Goal: Task Accomplishment & Management: Use online tool/utility

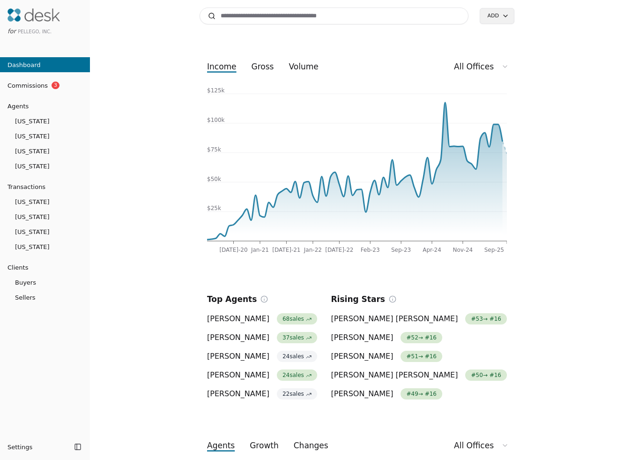
click at [440, 15] on input at bounding box center [334, 15] width 269 height 17
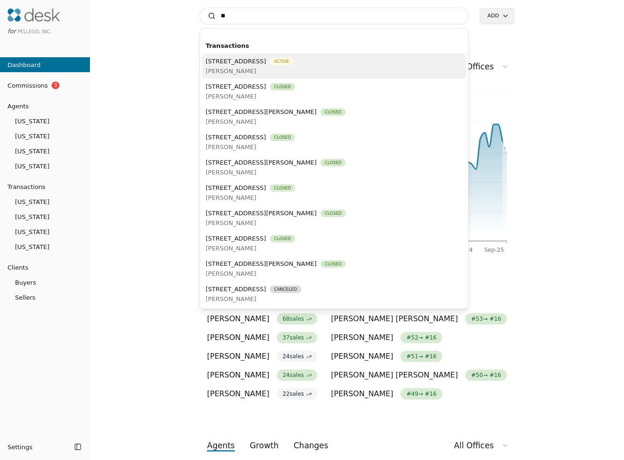
type input "*"
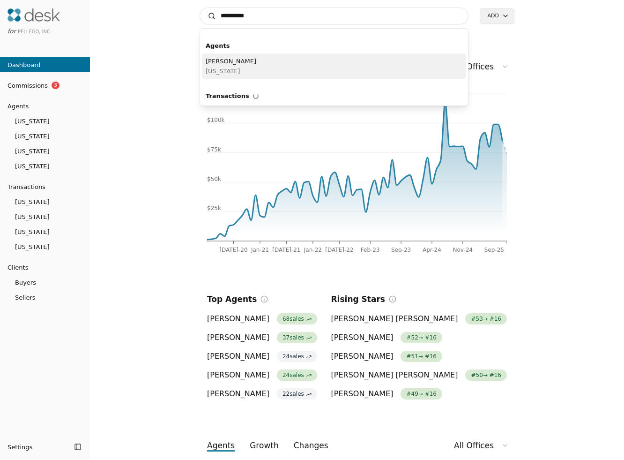
type input "**********"
click at [333, 70] on div "[PERSON_NAME][US_STATE]" at bounding box center [334, 65] width 264 height 25
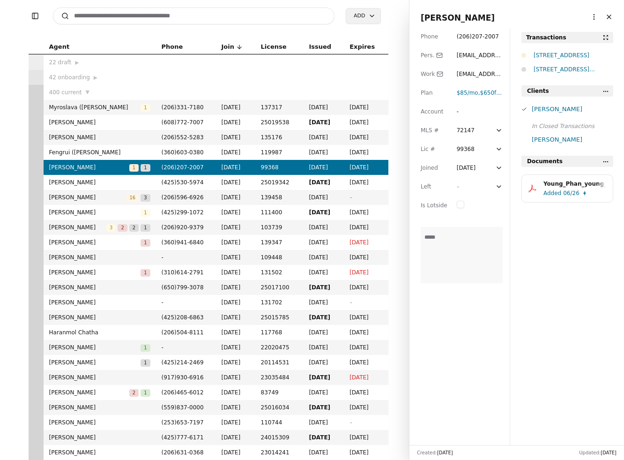
click at [554, 56] on div "[STREET_ADDRESS]" at bounding box center [574, 55] width 80 height 9
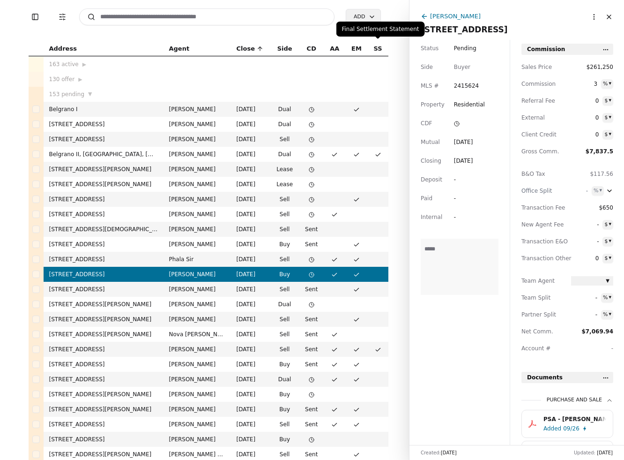
click at [394, 35] on div "Final Settlement Statement Final Settlement Statement" at bounding box center [381, 29] width 89 height 15
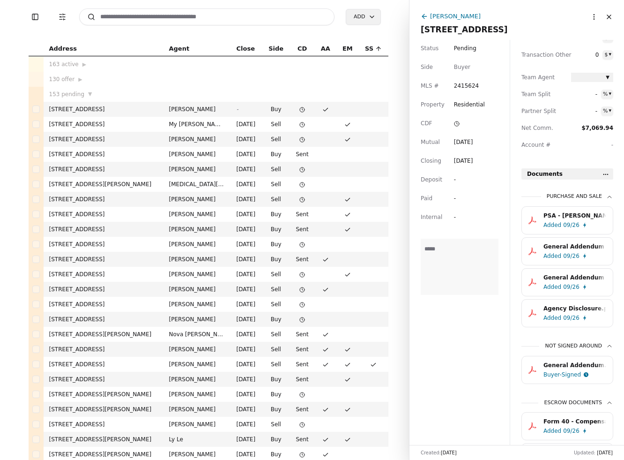
scroll to position [206, 0]
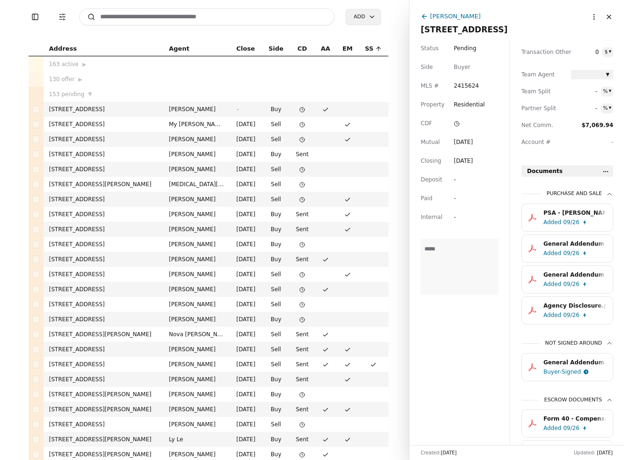
click at [577, 221] on div "09/26" at bounding box center [571, 221] width 16 height 9
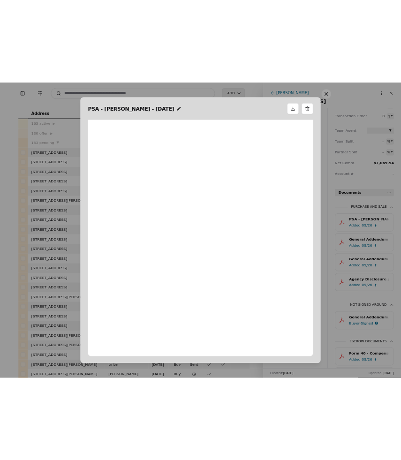
scroll to position [5, 0]
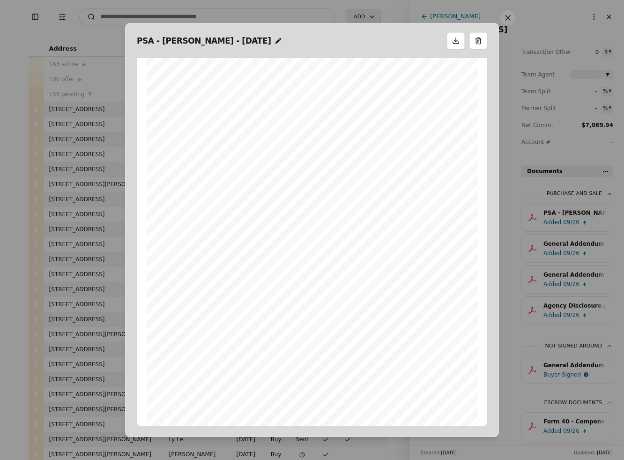
click at [502, 21] on button at bounding box center [508, 17] width 15 height 15
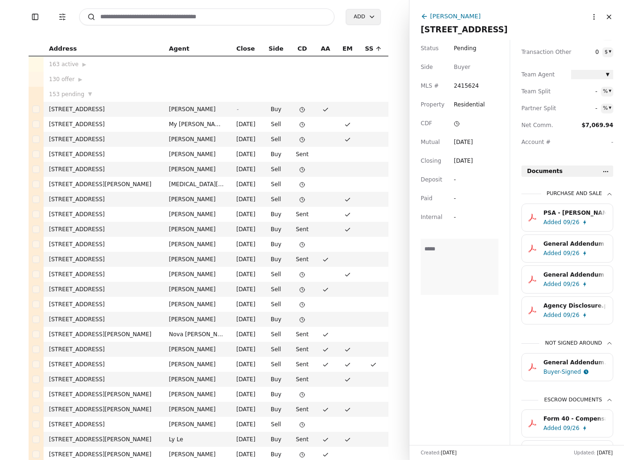
click at [287, 18] on input at bounding box center [207, 16] width 256 height 17
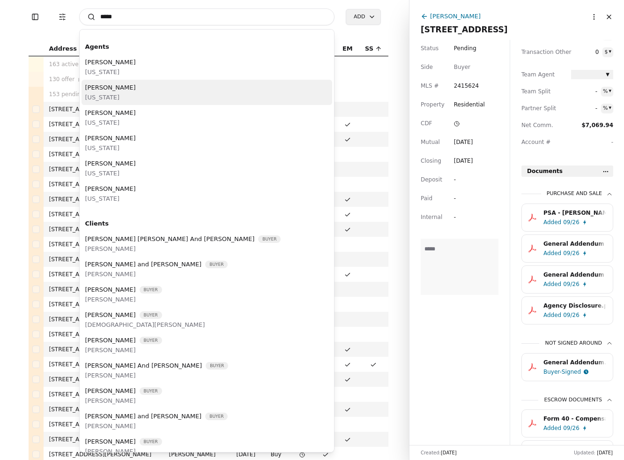
type input "****"
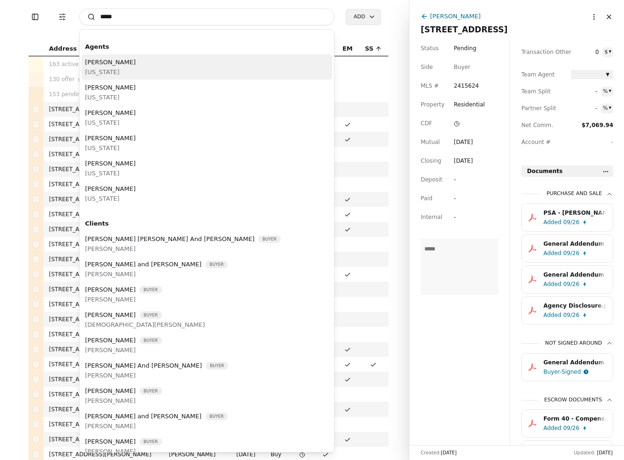
click at [180, 75] on div "[PERSON_NAME][US_STATE]" at bounding box center [207, 66] width 251 height 25
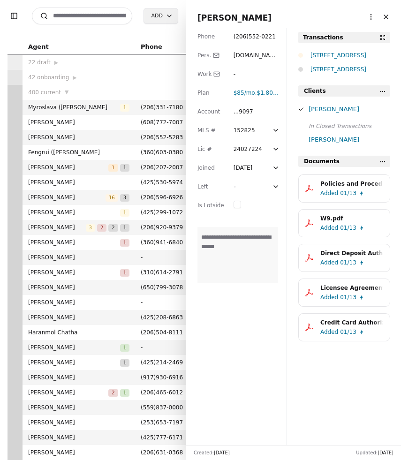
click at [93, 14] on input at bounding box center [82, 15] width 100 height 17
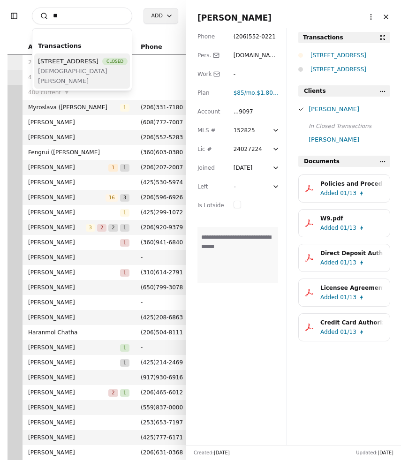
type input "*"
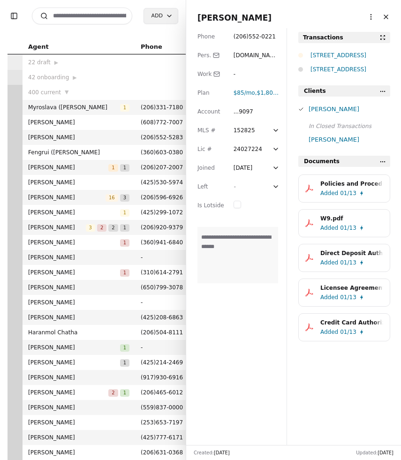
click at [70, 18] on input at bounding box center [82, 15] width 100 height 17
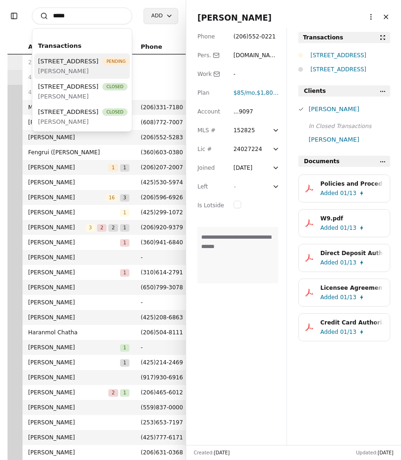
type input "****"
click at [87, 76] on span "[PERSON_NAME]" at bounding box center [84, 71] width 92 height 10
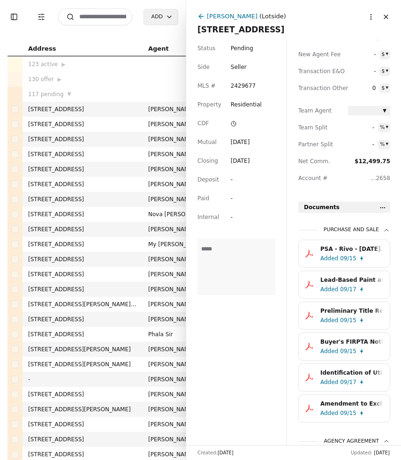
scroll to position [162, 0]
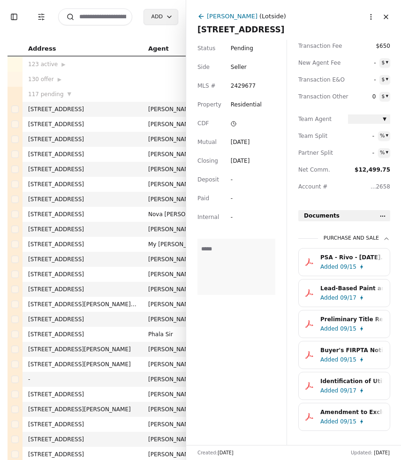
click at [384, 217] on html "Toggle Sidebar Transaction Filters Search Add Address Agent Close Side CD AA EM…" at bounding box center [200, 230] width 401 height 460
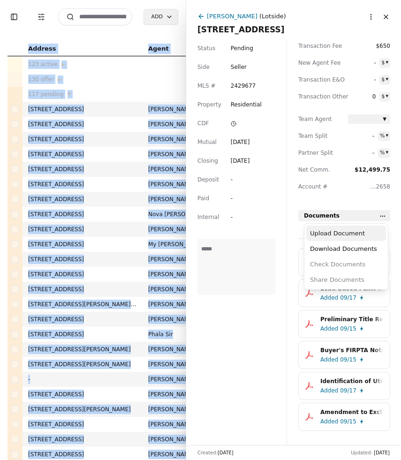
click at [361, 234] on div "Upload Document" at bounding box center [346, 232] width 80 height 15
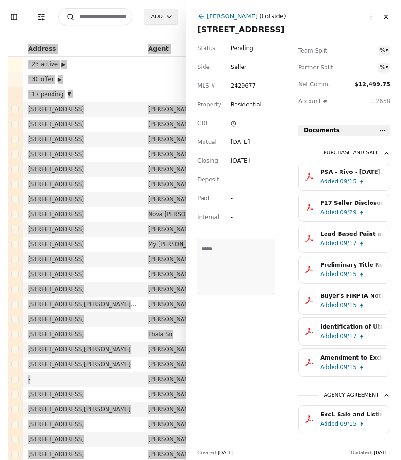
scroll to position [240, 0]
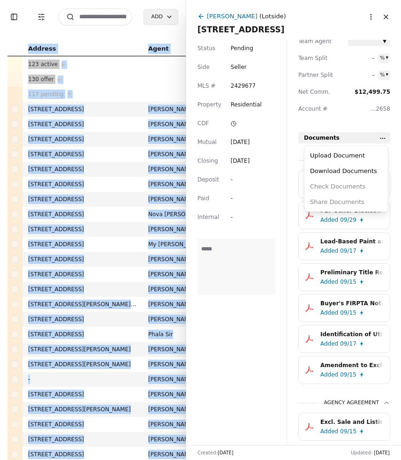
click at [383, 138] on html "Toggle Sidebar Transaction Filters Search Add Address Agent Close Side CD AA EM…" at bounding box center [200, 230] width 401 height 460
click at [367, 152] on div "Upload Document" at bounding box center [346, 155] width 80 height 15
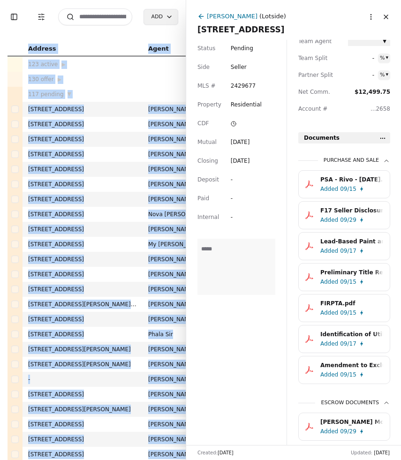
click at [352, 244] on div "Lead-Based Paint and Hazards Disclosure.pdf" at bounding box center [351, 241] width 63 height 9
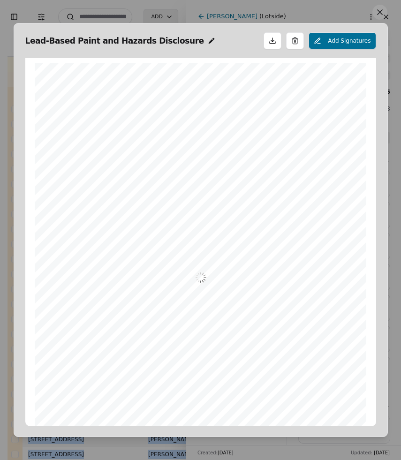
scroll to position [5, 0]
click at [197, 32] on div "Lead-Based Paint and Hazards Disclosure Add Signatures" at bounding box center [200, 41] width 351 height 20
click at [383, 13] on button at bounding box center [379, 12] width 15 height 15
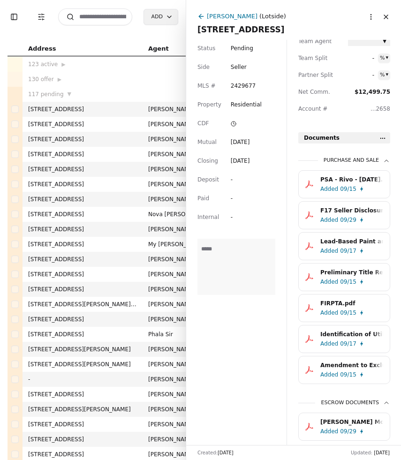
click at [340, 279] on div "09/15" at bounding box center [348, 281] width 16 height 9
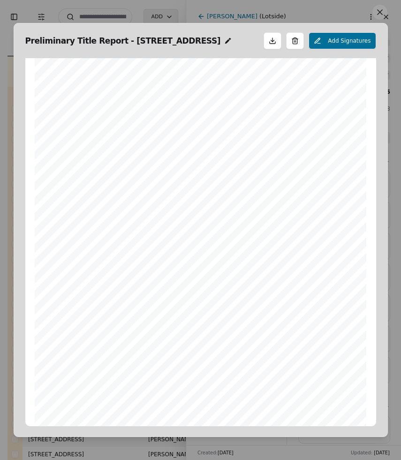
click at [382, 13] on button at bounding box center [379, 12] width 15 height 15
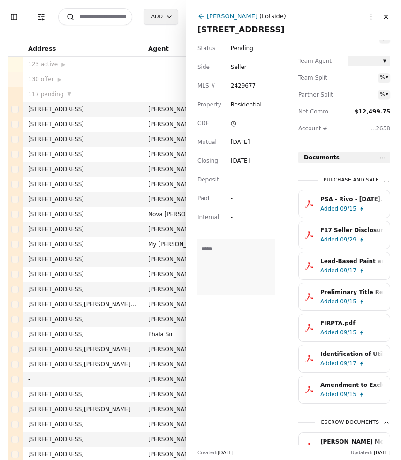
scroll to position [210, 0]
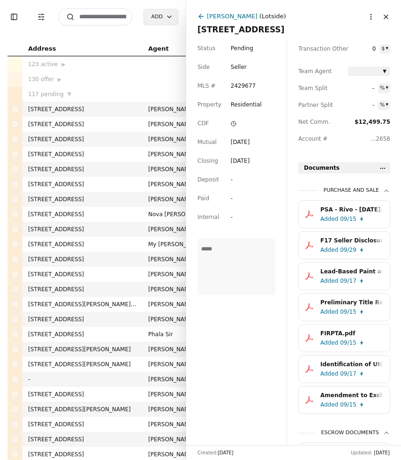
click at [382, 168] on html "Toggle Sidebar Transaction Filters Search Add Address Agent Close Side CD AA EM…" at bounding box center [200, 230] width 401 height 460
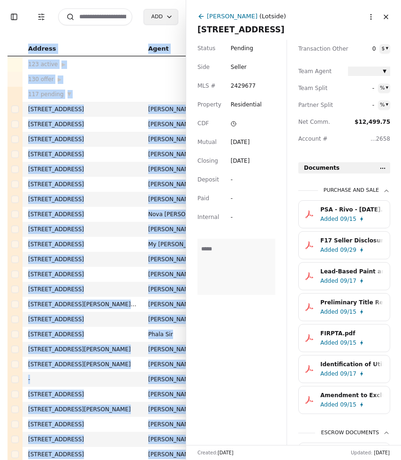
click at [382, 168] on html "Toggle Sidebar Transaction Filters Search Add Address Agent Close Side CD AA EM…" at bounding box center [200, 230] width 401 height 460
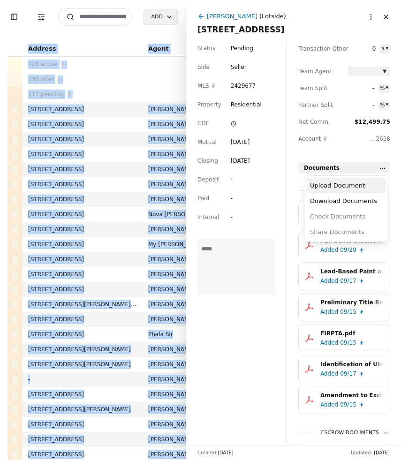
click at [360, 183] on div "Upload Document" at bounding box center [346, 185] width 80 height 15
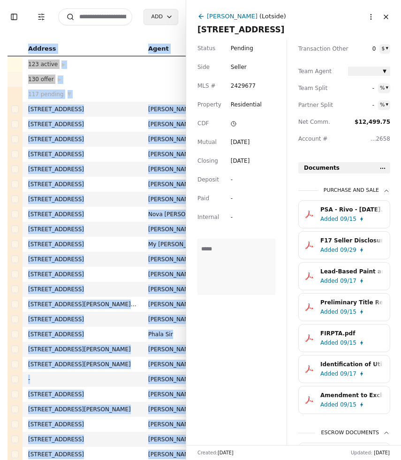
click at [381, 168] on html "Toggle Sidebar Transaction Filters Search Add Address Agent Close Side CD AA EM…" at bounding box center [200, 230] width 401 height 460
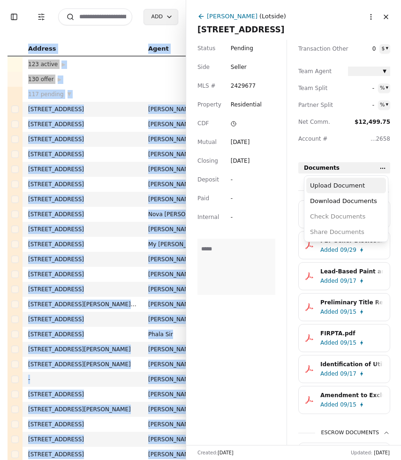
click at [362, 184] on div "Upload Document" at bounding box center [346, 185] width 80 height 15
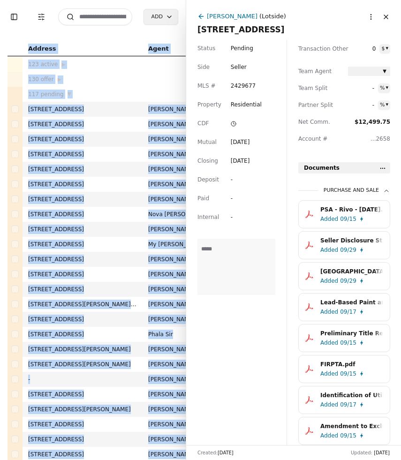
click at [385, 169] on html "Toggle Sidebar Transaction Filters Search Add Address Agent Close Side CD AA EM…" at bounding box center [200, 230] width 401 height 460
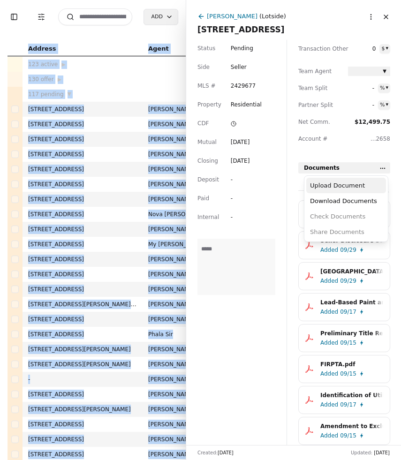
click at [365, 183] on div "Upload Document" at bounding box center [346, 185] width 80 height 15
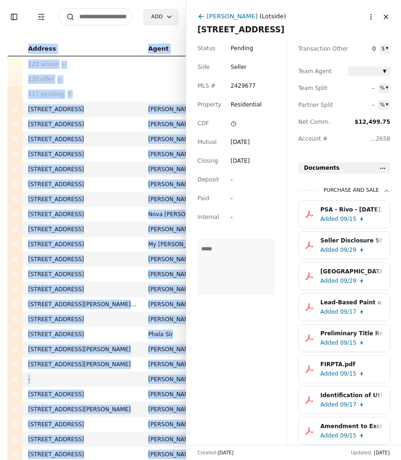
click at [384, 170] on html "Toggle Sidebar Transaction Filters Search Add Address Agent Close Side CD AA EM…" at bounding box center [200, 230] width 401 height 460
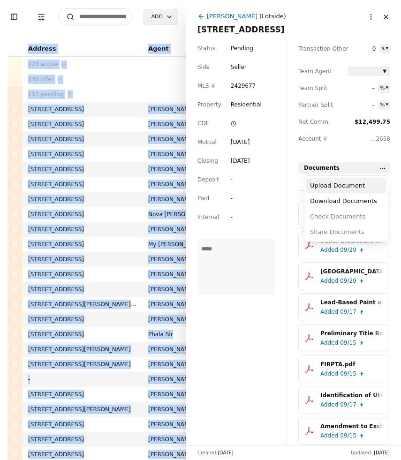
click at [336, 187] on div "Upload Document" at bounding box center [346, 185] width 80 height 15
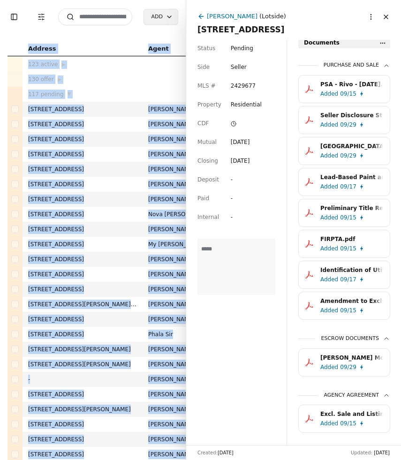
scroll to position [334, 0]
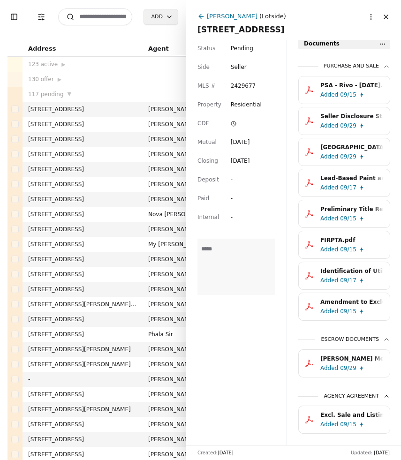
click at [380, 50] on div "Documents Purchase and Sale PSA - Rivo - 09/13/2025.pdf Added 09/15 Seller Disc…" at bounding box center [344, 331] width 92 height 586
click at [380, 47] on html "Toggle Sidebar Transaction Filters Search Add Address Agent Close Side CD AA EM…" at bounding box center [200, 230] width 401 height 460
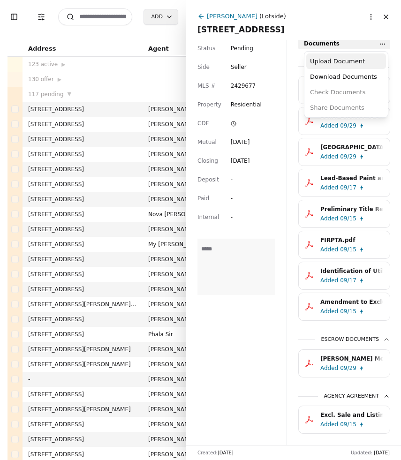
click at [353, 56] on div "Upload Document" at bounding box center [346, 60] width 80 height 15
click at [383, 44] on html "Toggle Sidebar Transaction Filters Search Add Address Agent Close Side CD AA EM…" at bounding box center [200, 230] width 401 height 460
click at [361, 54] on div "Upload Document" at bounding box center [346, 60] width 80 height 15
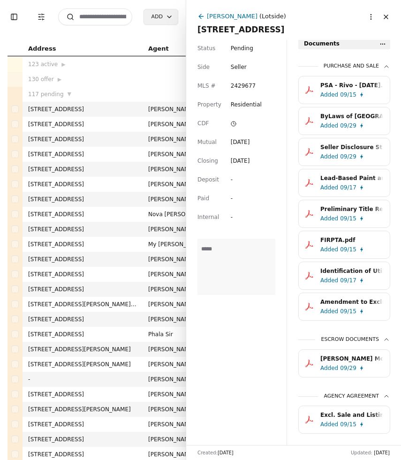
click at [382, 44] on html "Toggle Sidebar Transaction Filters Search Add Address Agent Close Side CD AA EM…" at bounding box center [200, 230] width 401 height 460
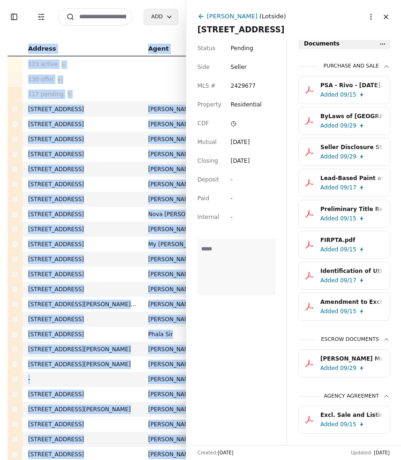
click at [382, 44] on html "Toggle Sidebar Transaction Filters Search Add Address Agent Close Side CD AA EM…" at bounding box center [200, 230] width 401 height 460
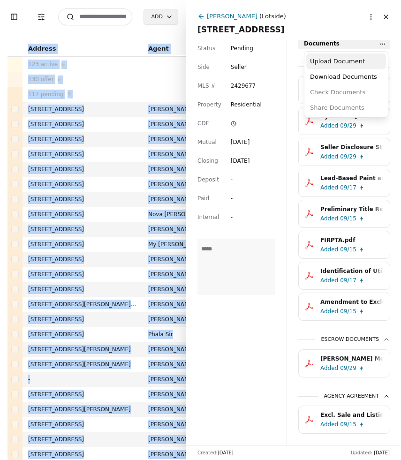
click at [365, 57] on div "Upload Document" at bounding box center [346, 60] width 80 height 15
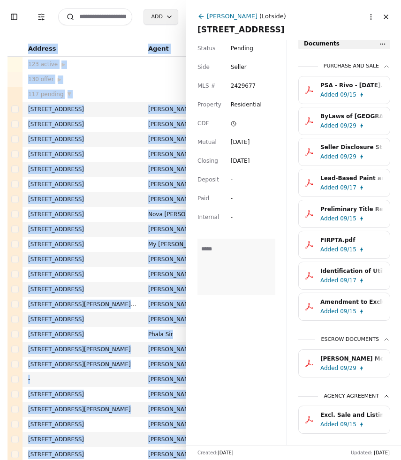
click at [386, 46] on html "Toggle Sidebar Transaction Filters Search Add Address Agent Close Side CD AA EM…" at bounding box center [200, 230] width 401 height 460
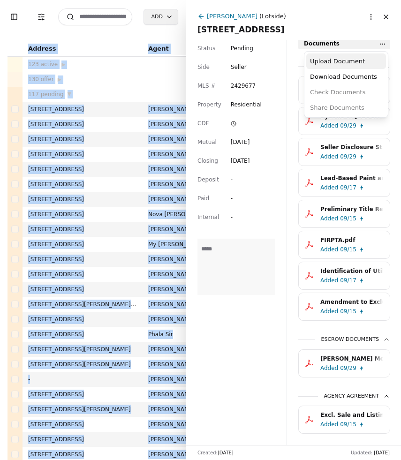
click at [356, 62] on div "Upload Document" at bounding box center [346, 60] width 80 height 15
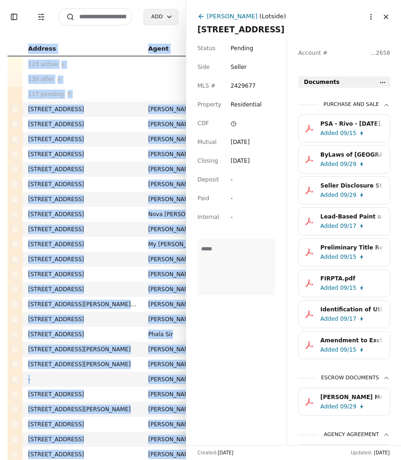
scroll to position [295, 0]
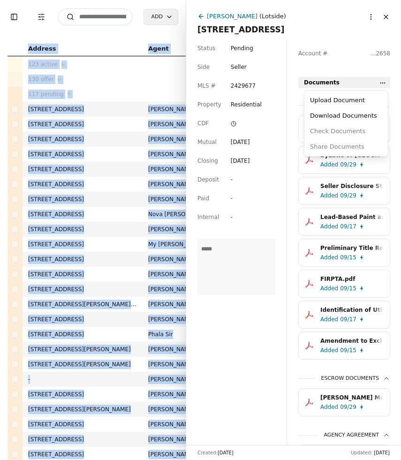
click at [380, 86] on html "Toggle Sidebar Transaction Filters Search Add Address Agent Close Side CD AA EM…" at bounding box center [200, 230] width 401 height 460
click at [359, 103] on div "Upload Document" at bounding box center [346, 99] width 80 height 15
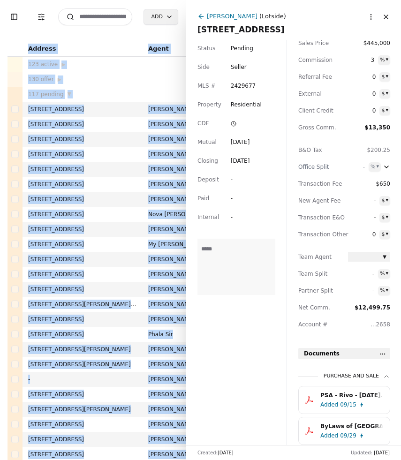
scroll to position [16, 0]
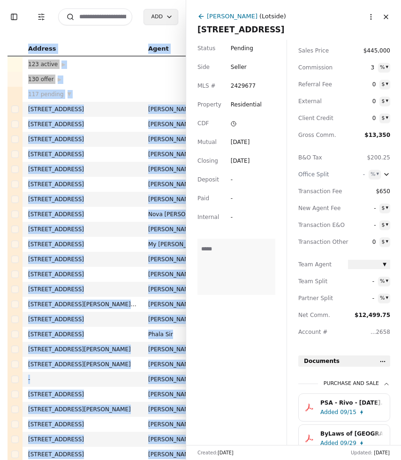
click at [386, 18] on button "Close" at bounding box center [385, 16] width 15 height 15
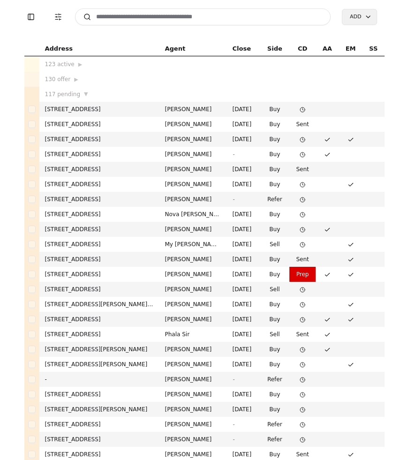
click at [100, 17] on input at bounding box center [203, 16] width 256 height 17
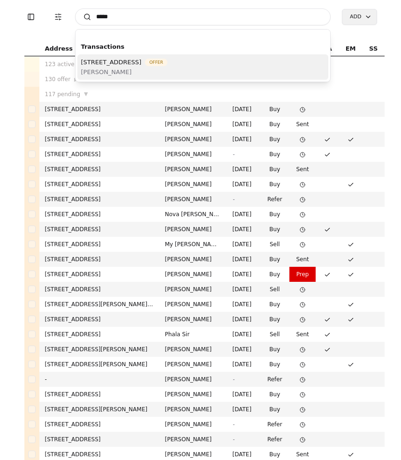
type input "*****"
click at [110, 71] on span "Rafael Castro" at bounding box center [124, 72] width 86 height 10
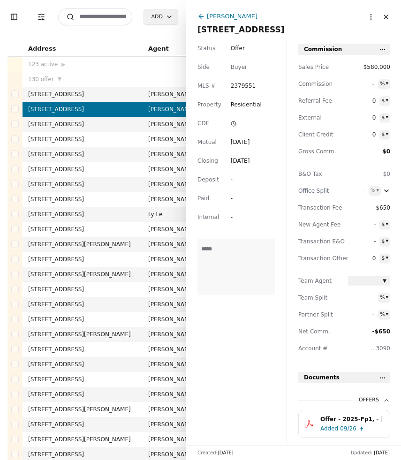
scroll to position [27, 0]
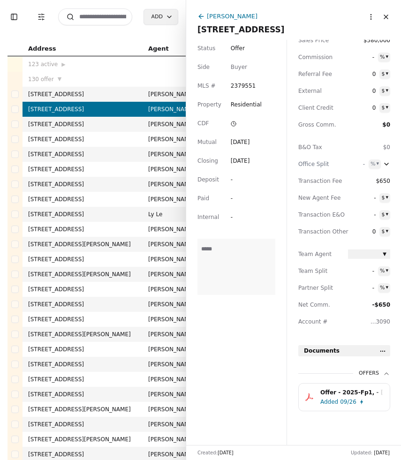
click at [332, 393] on div "Offer - 2025-Fp1, - 09/12/2025.pdf" at bounding box center [351, 392] width 63 height 9
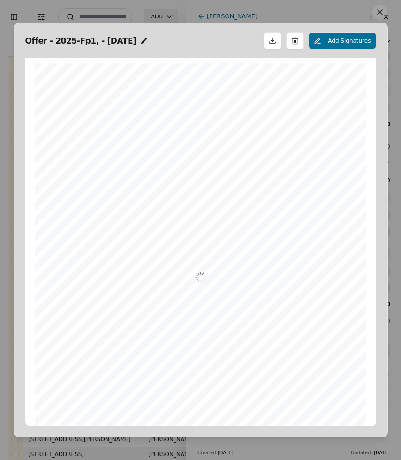
scroll to position [5, 0]
click at [380, 15] on button at bounding box center [379, 12] width 15 height 15
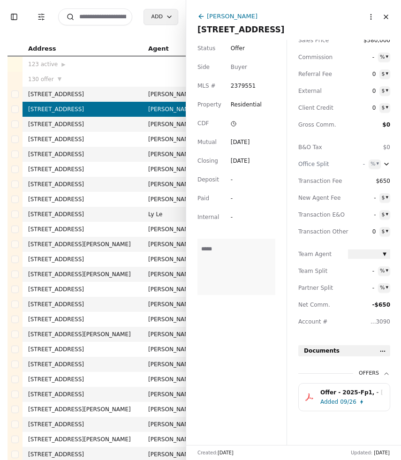
click at [93, 12] on input at bounding box center [95, 16] width 74 height 17
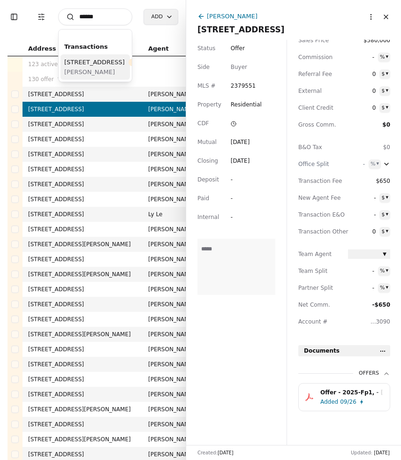
type input "******"
click at [73, 77] on span "Jia Khan" at bounding box center [110, 72] width 92 height 10
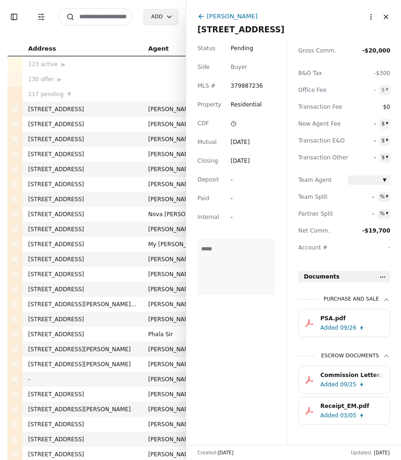
scroll to position [115, 0]
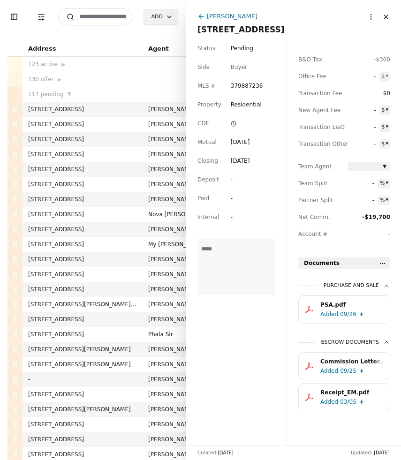
click at [100, 19] on input at bounding box center [95, 16] width 74 height 17
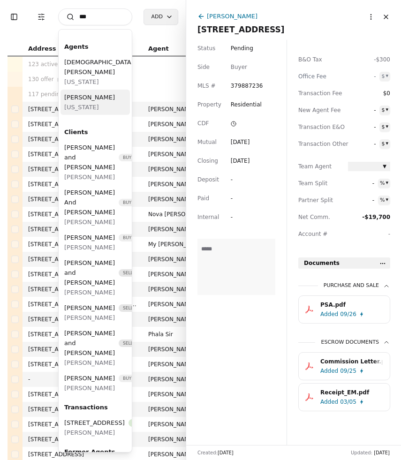
type input "***"
click at [92, 92] on span "Joe Homs" at bounding box center [89, 97] width 51 height 10
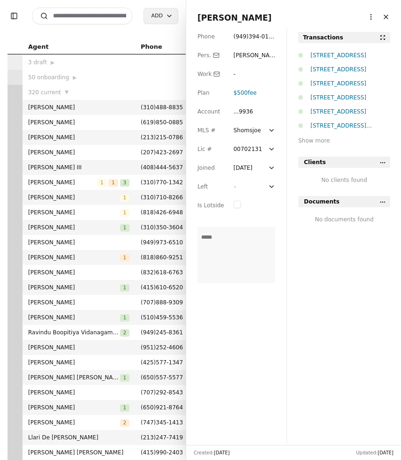
click at [103, 16] on input at bounding box center [82, 15] width 100 height 17
type input "**********"
click at [271, 38] on span "( 949 ) 394 - 0149" at bounding box center [253, 41] width 41 height 16
click at [105, 22] on input at bounding box center [82, 15] width 100 height 17
click at [387, 15] on button "Close" at bounding box center [385, 16] width 15 height 15
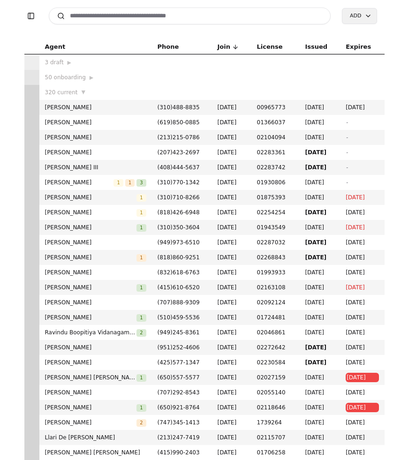
click at [213, 15] on input at bounding box center [190, 15] width 282 height 17
click at [112, 17] on input at bounding box center [190, 15] width 282 height 17
click at [108, 19] on input at bounding box center [190, 15] width 282 height 17
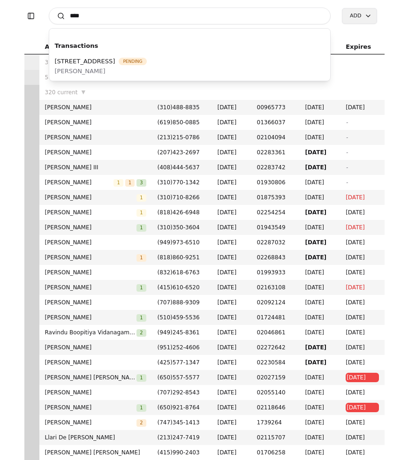
type input "****"
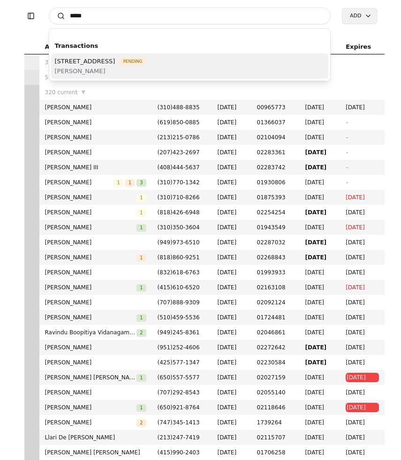
click at [115, 65] on span "2686 N 48th Ave, Camas, WA 98607" at bounding box center [85, 61] width 60 height 10
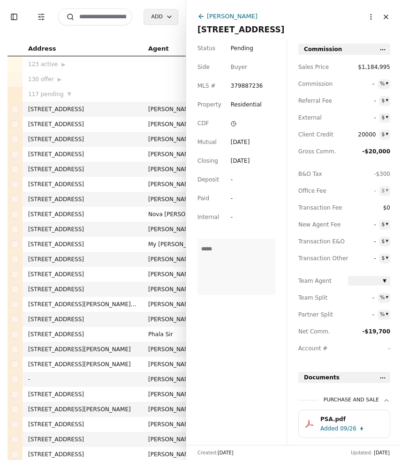
click at [372, 82] on span "-" at bounding box center [361, 83] width 26 height 9
click at [385, 84] on html "Toggle Sidebar Transaction Filters Search Add Address Agent Close Side CD AA EM…" at bounding box center [200, 230] width 401 height 460
click at [371, 84] on span "-" at bounding box center [362, 83] width 28 height 9
type input "******"
click at [360, 101] on span "-" at bounding box center [362, 100] width 28 height 9
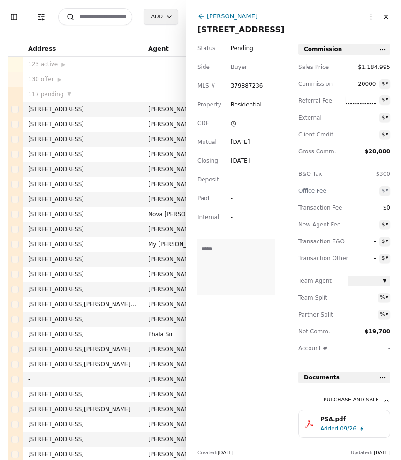
click at [377, 134] on div "- $ ▾" at bounding box center [369, 134] width 42 height 9
click at [374, 135] on span "-" at bounding box center [362, 134] width 28 height 9
type input "******"
click at [366, 210] on span "$0" at bounding box center [369, 207] width 42 height 9
click at [203, 16] on icon at bounding box center [200, 16] width 7 height 7
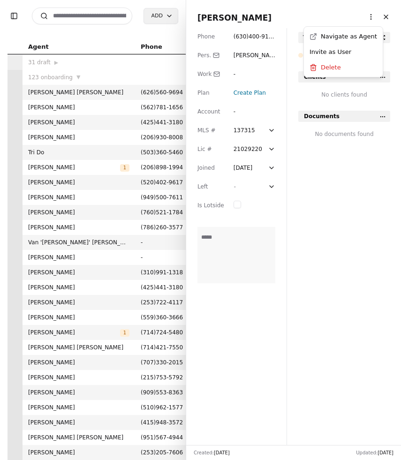
click at [368, 17] on html "Toggle Sidebar Search Add Agent Phone Join License Issued Expires 31 draft ▶ 12…" at bounding box center [200, 230] width 401 height 460
click at [352, 17] on html "Toggle Sidebar Search Add Agent Phone Join License Issued Expires 31 draft ▶ 12…" at bounding box center [200, 230] width 401 height 460
click at [219, 20] on span "Jia Khan" at bounding box center [293, 17] width 192 height 13
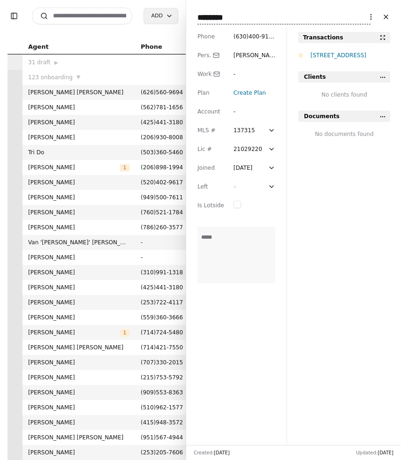
click at [219, 20] on input "********" at bounding box center [283, 17] width 173 height 13
click at [236, 52] on span "javaria@gmail.com" at bounding box center [254, 69] width 42 height 35
click at [236, 52] on input "**********" at bounding box center [254, 55] width 43 height 9
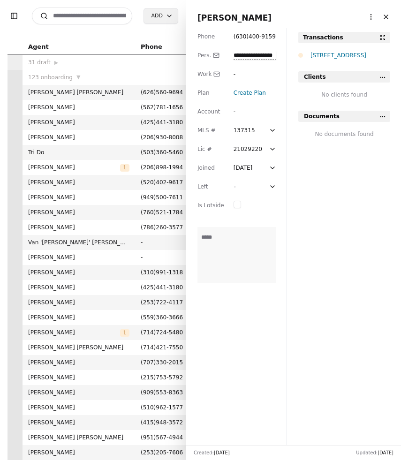
click at [236, 52] on input "**********" at bounding box center [254, 55] width 43 height 9
click at [252, 91] on span "Create Plan" at bounding box center [249, 93] width 32 height 7
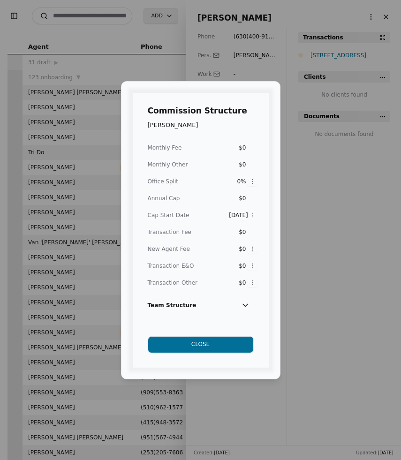
click at [243, 147] on div "$0" at bounding box center [237, 147] width 17 height 9
type input "***"
click at [245, 233] on div "$0" at bounding box center [237, 231] width 17 height 9
type input "****"
click at [248, 249] on div "Commission Structure Jia Khan Monthly Fee $85 Monthly Other $0 Office Split 0% …" at bounding box center [200, 230] width 401 height 460
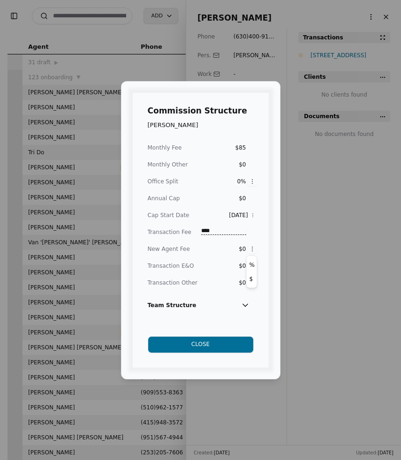
click at [246, 248] on div "Commission Structure Jia Khan Monthly Fee $85 Monthly Other $0 Office Split 0% …" at bounding box center [200, 230] width 401 height 460
click at [240, 249] on div "$0" at bounding box center [237, 248] width 17 height 9
type input "*****"
click at [315, 275] on div "Commission Structure Jia Khan Monthly Fee $85 Monthly Other $0 Office Split 0% …" at bounding box center [200, 230] width 401 height 460
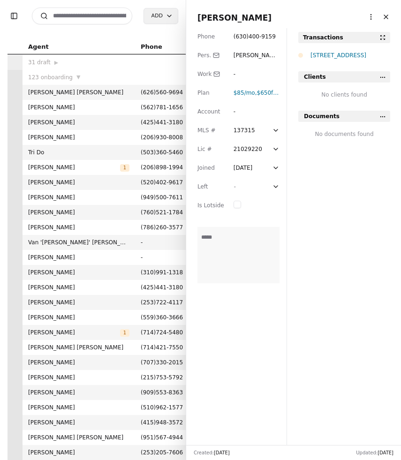
click at [387, 18] on button "Close" at bounding box center [385, 16] width 15 height 15
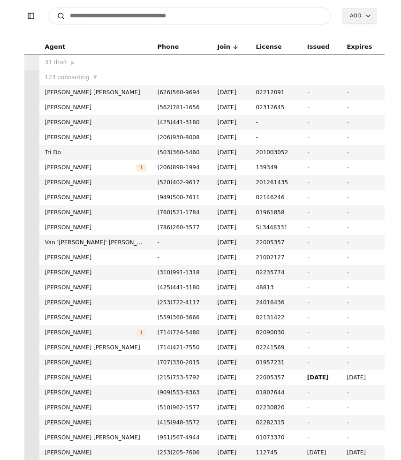
click at [183, 23] on input at bounding box center [190, 15] width 282 height 17
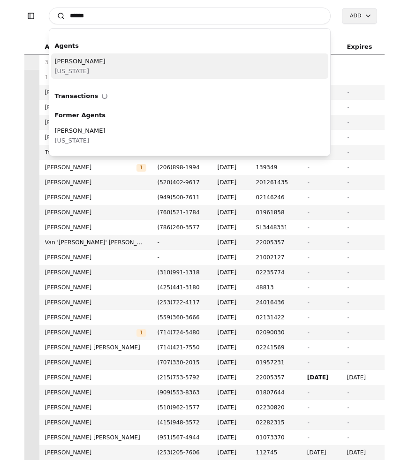
type input "******"
click at [171, 63] on div "Jia Khan Washington" at bounding box center [189, 65] width 277 height 25
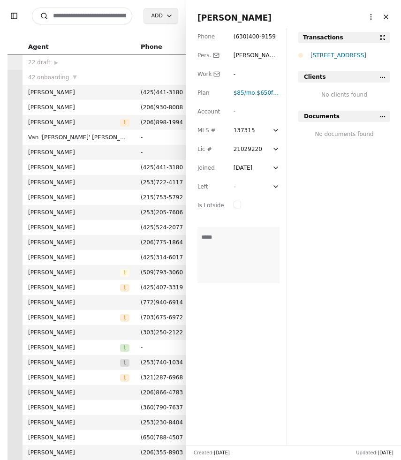
click at [310, 54] on div "2686 N 48th Ave, Camas, WA 98607" at bounding box center [350, 55] width 80 height 9
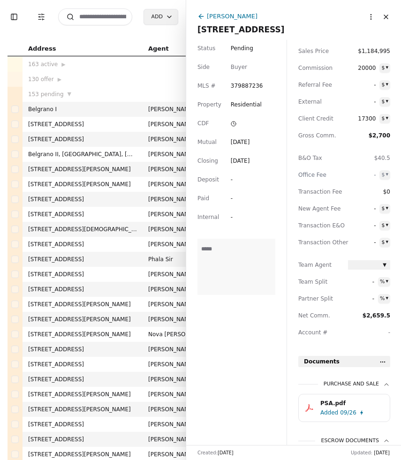
scroll to position [16, 0]
click at [385, 193] on span "$0" at bounding box center [369, 191] width 42 height 9
type input "****"
click at [375, 207] on span "-" at bounding box center [362, 207] width 28 height 9
type input "*****"
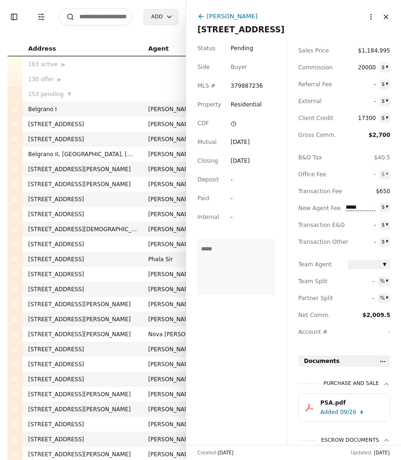
click at [245, 337] on div "Status Pending Side Buyer MLS # 379887236 Property Residential CDF Mutual Jan 0…" at bounding box center [236, 242] width 100 height 405
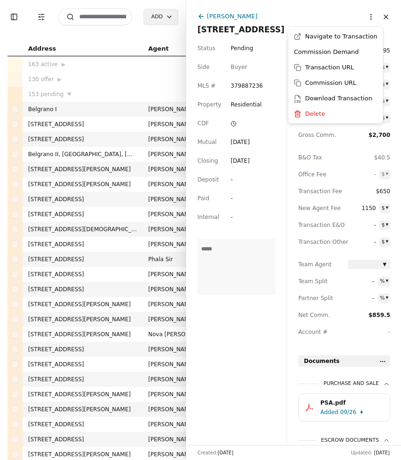
click at [371, 15] on html "Toggle Sidebar Transaction Filters Search Add Address Agent Close Side CD AA EM…" at bounding box center [200, 230] width 401 height 460
click at [354, 53] on div "Commission Demand" at bounding box center [335, 51] width 91 height 15
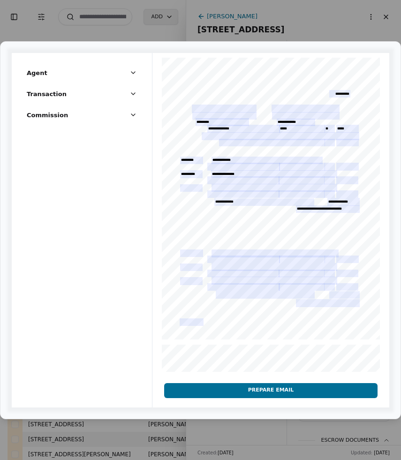
click at [212, 107] on div at bounding box center [270, 424] width 237 height 742
click at [90, 76] on button "Agent" at bounding box center [82, 76] width 110 height 17
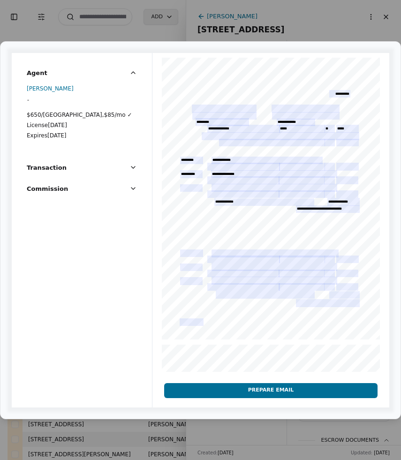
click at [128, 169] on button "Transaction" at bounding box center [82, 171] width 110 height 17
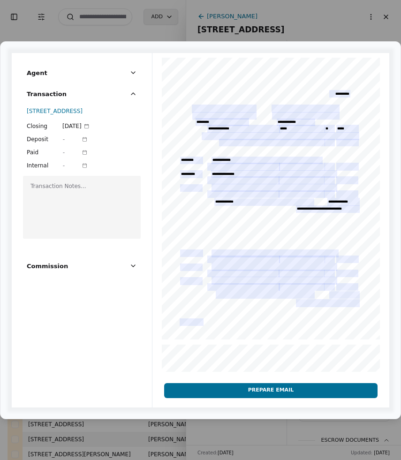
click at [117, 270] on button "Commission" at bounding box center [82, 269] width 110 height 17
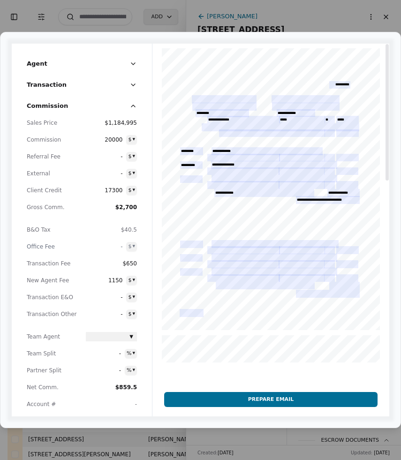
click at [228, 98] on div at bounding box center [270, 415] width 237 height 742
click at [215, 104] on div at bounding box center [270, 415] width 237 height 742
click at [263, 397] on button "Prepare Email" at bounding box center [270, 399] width 213 height 15
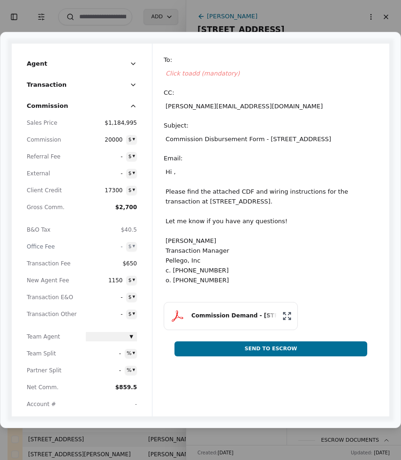
click at [250, 316] on div "Commission Demand - 2686 N 48th Ave, Camas, WA 98607" at bounding box center [233, 315] width 85 height 9
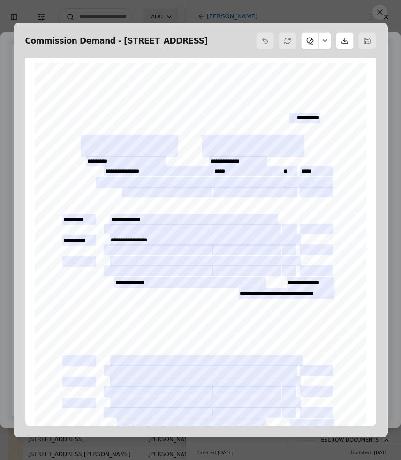
scroll to position [5, 0]
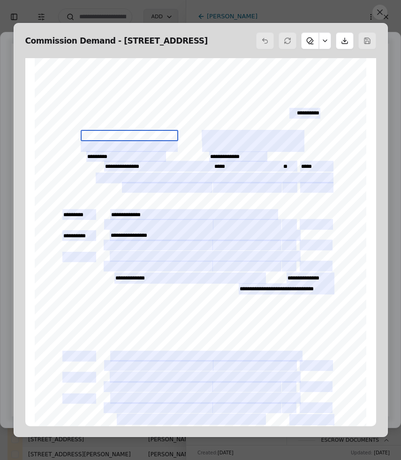
click at [96, 139] on input "text" at bounding box center [129, 135] width 97 height 11
type input "**********"
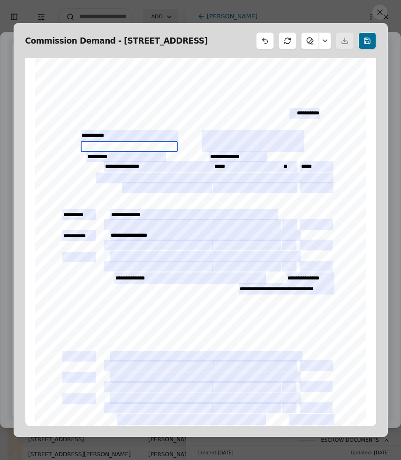
click at [118, 146] on input "text" at bounding box center [129, 146] width 97 height 11
type input "**********"
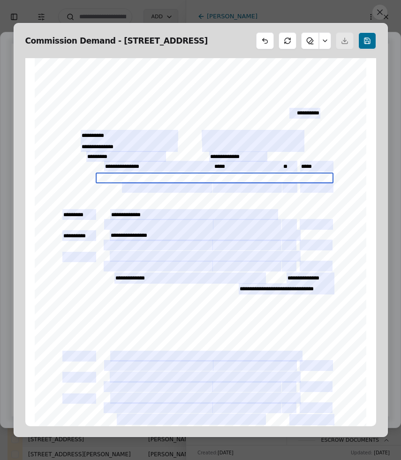
click at [117, 177] on input "text" at bounding box center [215, 177] width 238 height 11
click at [187, 179] on input "**********" at bounding box center [215, 177] width 238 height 11
type input "**********"
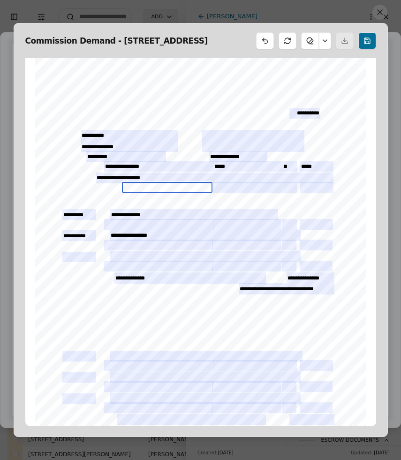
click at [179, 185] on input "text" at bounding box center [167, 187] width 90 height 11
type input "**********"
click at [227, 188] on input "text" at bounding box center [247, 187] width 69 height 11
type input "********"
click at [291, 188] on input "text" at bounding box center [289, 187] width 15 height 11
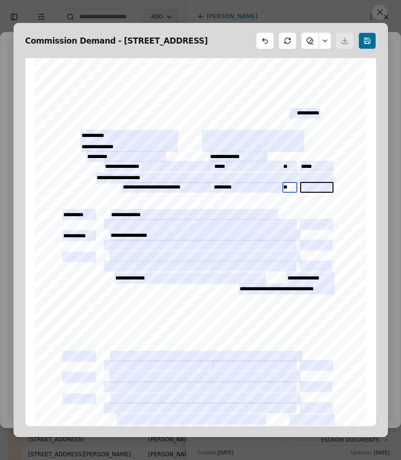
type input "**"
click at [315, 184] on input "text" at bounding box center [316, 187] width 33 height 11
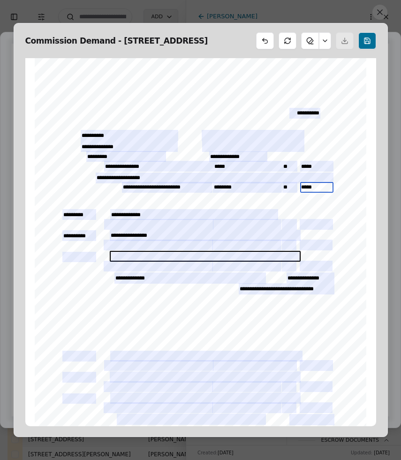
type input "*****"
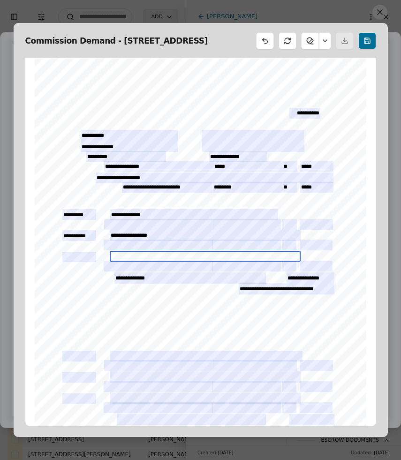
click at [249, 258] on input "text" at bounding box center [205, 256] width 190 height 11
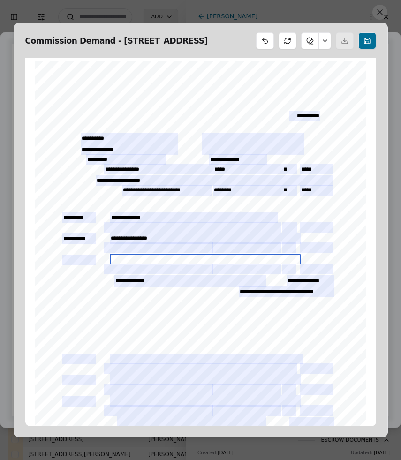
scroll to position [1, 0]
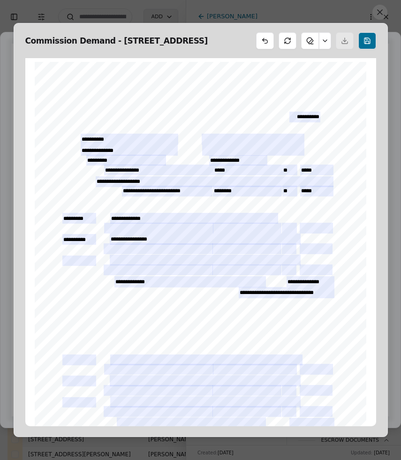
click at [368, 40] on button at bounding box center [367, 40] width 18 height 17
click at [380, 15] on button at bounding box center [379, 12] width 15 height 15
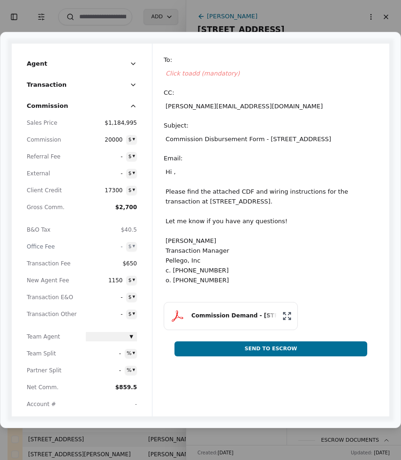
click at [187, 74] on span "Click to add (mandatory)" at bounding box center [202, 73] width 74 height 7
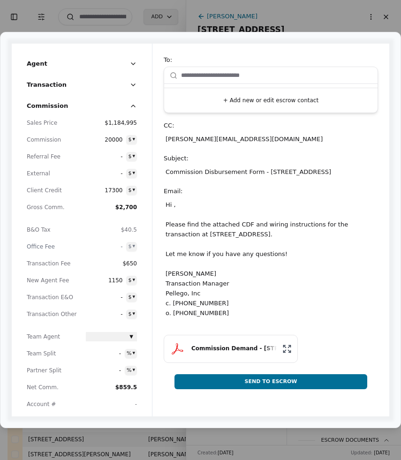
click at [232, 98] on button "+ Add new or edit escrow contact" at bounding box center [271, 100] width 206 height 17
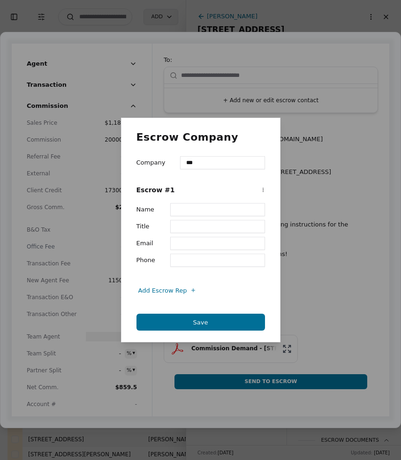
type input "**********"
click at [207, 213] on input "Name" at bounding box center [217, 209] width 95 height 13
type input "**********"
click at [186, 246] on input "Email" at bounding box center [217, 243] width 95 height 13
paste input "**********"
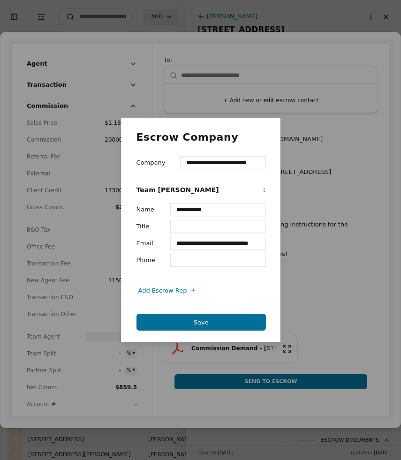
scroll to position [0, 0]
type input "**********"
click at [241, 323] on button "Save" at bounding box center [200, 322] width 129 height 17
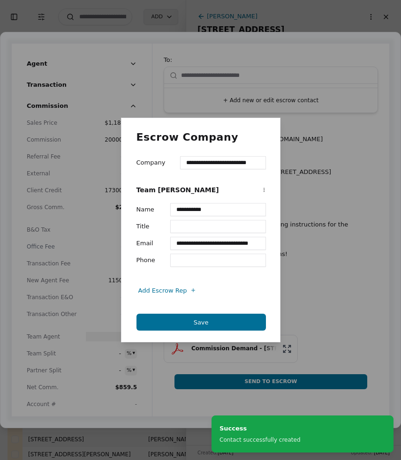
scroll to position [16, 0]
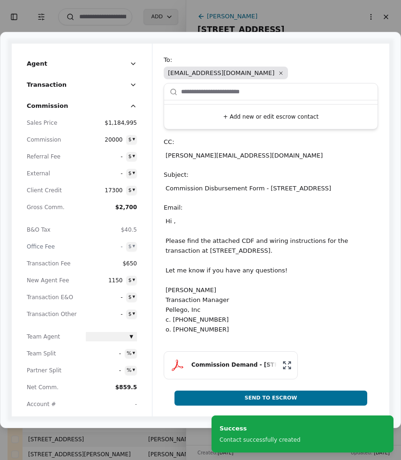
click at [174, 223] on div "Hi , Please find the attached CDF and wiring instructions for the transaction a…" at bounding box center [271, 275] width 214 height 122
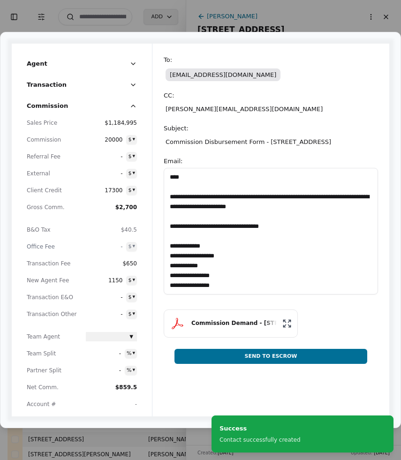
click at [176, 180] on textarea "**********" at bounding box center [271, 231] width 214 height 127
type textarea "**********"
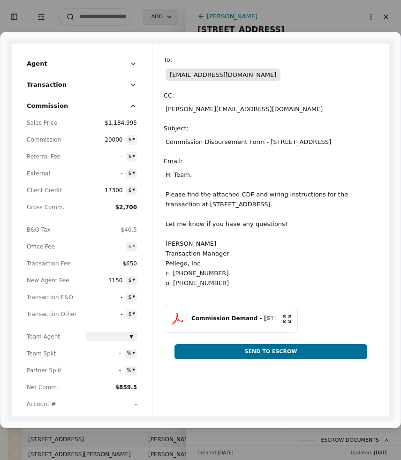
click at [293, 356] on button "Send To Escrow" at bounding box center [270, 351] width 193 height 15
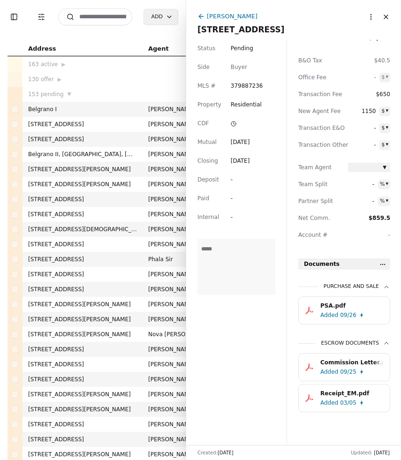
scroll to position [115, 0]
click at [104, 12] on input at bounding box center [95, 16] width 74 height 17
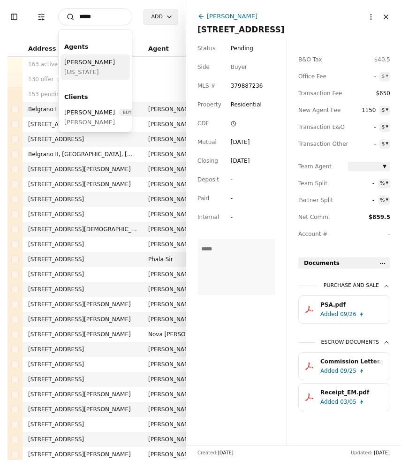
type input "*****"
click at [88, 67] on span "[US_STATE]" at bounding box center [89, 72] width 51 height 10
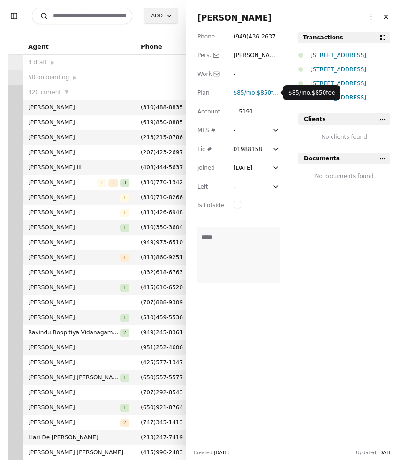
click at [267, 95] on span "$850 fee" at bounding box center [268, 93] width 23 height 7
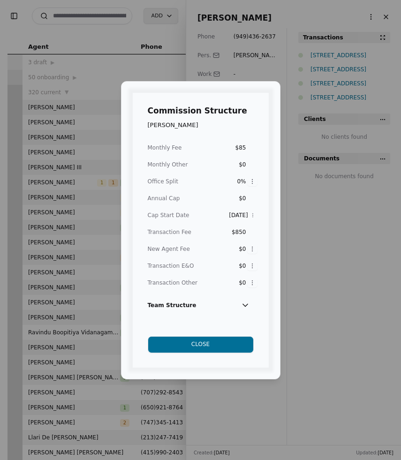
click at [352, 270] on div "Commission Structure Rosie Sedghi Monthly Fee $85 Monthly Other $0 Office Split…" at bounding box center [200, 230] width 401 height 460
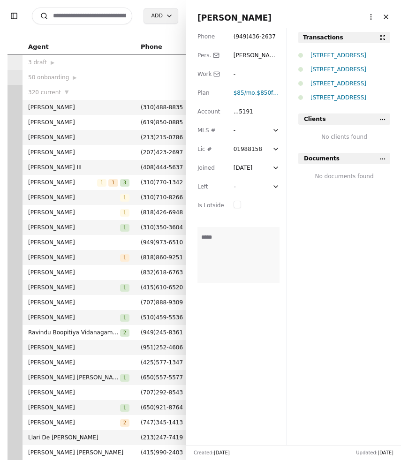
click at [101, 17] on input at bounding box center [82, 15] width 100 height 17
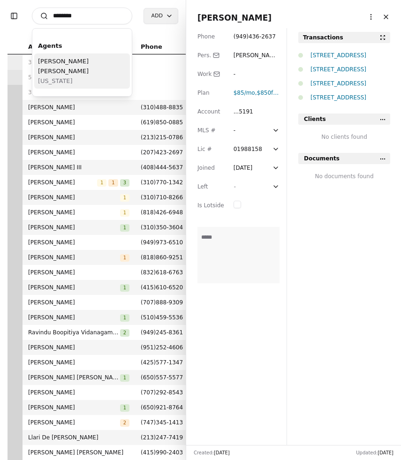
type input "*******"
click at [82, 76] on span "[US_STATE]" at bounding box center [82, 81] width 88 height 10
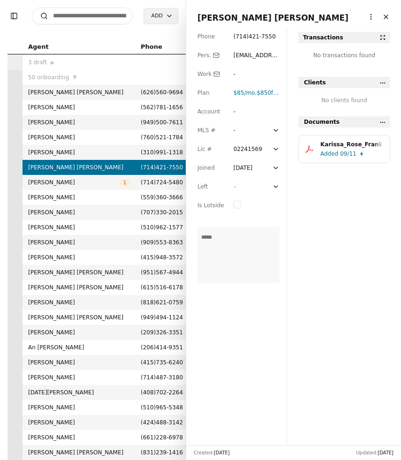
click at [246, 52] on span "karissaroseteam@gmail.com" at bounding box center [255, 64] width 45 height 25
click at [247, 55] on input "**********" at bounding box center [256, 55] width 46 height 9
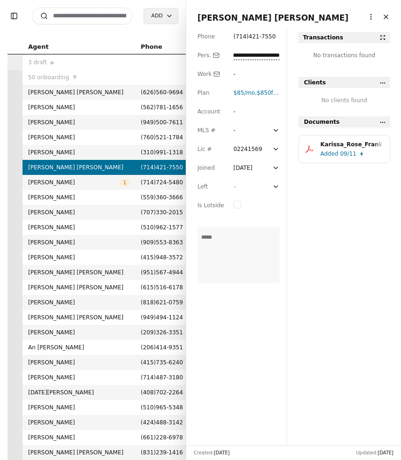
scroll to position [0, 0]
click at [245, 35] on span "( 714 ) 421 - 7550" at bounding box center [254, 36] width 42 height 7
click at [245, 35] on input "**********" at bounding box center [256, 36] width 46 height 9
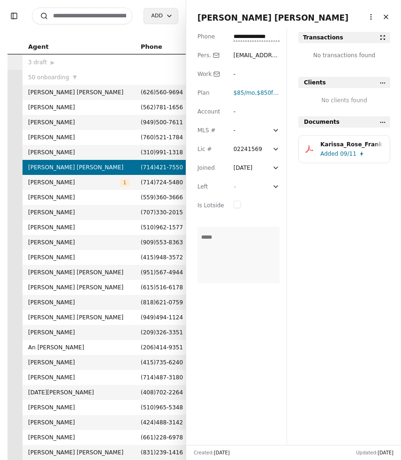
click at [245, 35] on input "**********" at bounding box center [256, 36] width 46 height 9
click at [386, 20] on button "Close" at bounding box center [385, 16] width 15 height 15
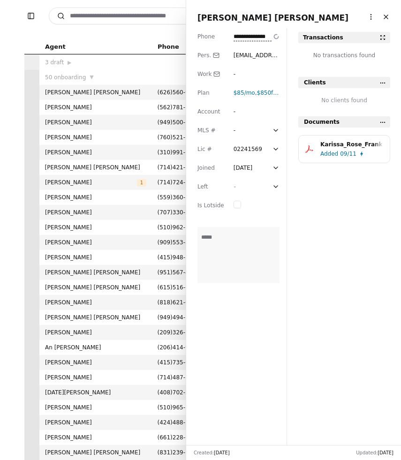
click at [386, 20] on div "Karissa Rose Franks More options Close" at bounding box center [293, 17] width 192 height 13
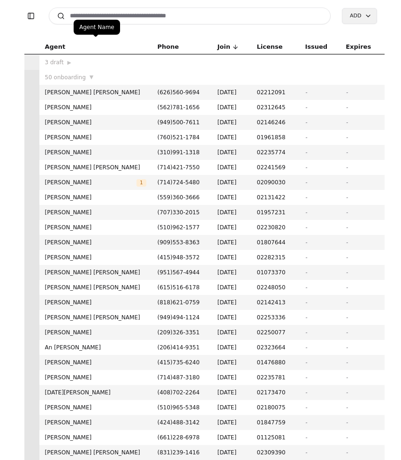
click at [101, 20] on div "Agent Name Agent Name" at bounding box center [97, 27] width 46 height 15
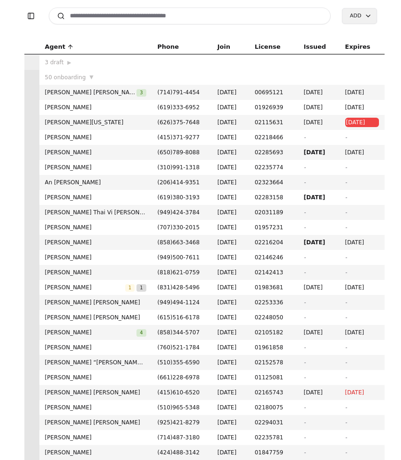
click at [101, 19] on input at bounding box center [190, 15] width 282 height 17
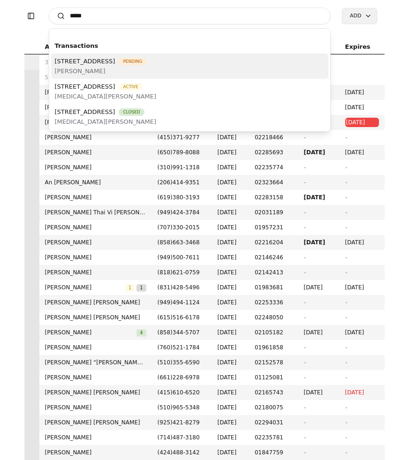
type input "*****"
click at [124, 68] on span "[PERSON_NAME]" at bounding box center [101, 71] width 92 height 10
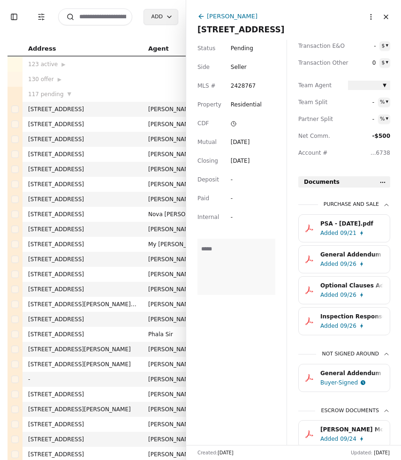
scroll to position [208, 0]
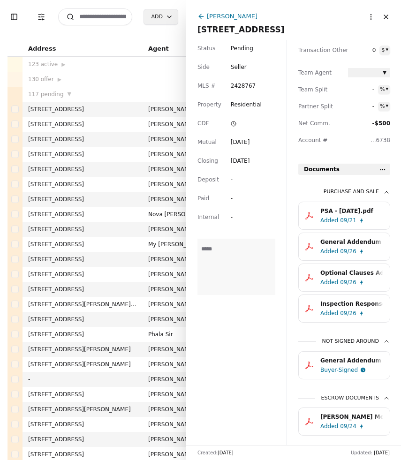
click at [349, 213] on div "PSA - 09/20/2025.pdf" at bounding box center [351, 210] width 63 height 9
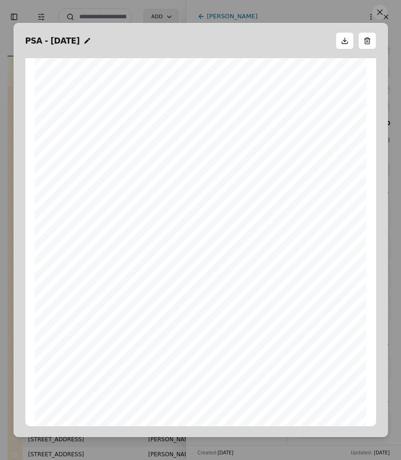
scroll to position [0, 0]
click at [379, 15] on button at bounding box center [379, 12] width 15 height 15
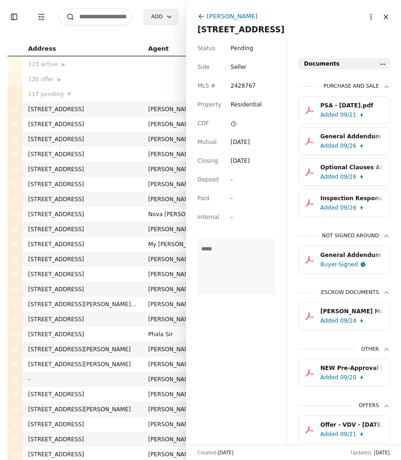
scroll to position [248, 0]
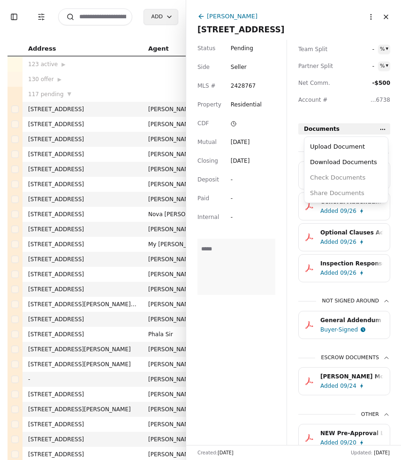
click at [382, 132] on html "Toggle Sidebar Transaction Filters Search Add Address Agent Close Side CD AA EM…" at bounding box center [200, 230] width 401 height 460
click at [368, 136] on div "Upload Document Download Documents Check Documents Share Documents" at bounding box center [346, 169] width 84 height 67
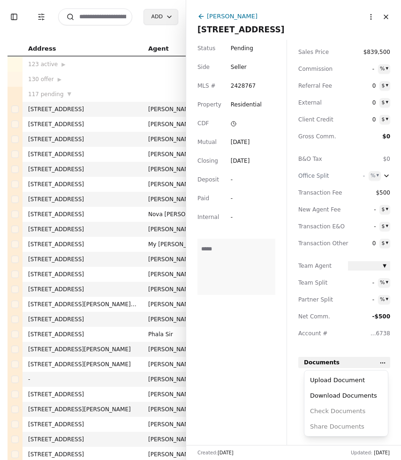
scroll to position [15, 0]
click at [379, 360] on html "Toggle Sidebar Transaction Filters Search Add Address Agent Close Side CD AA EM…" at bounding box center [200, 230] width 401 height 460
click at [378, 362] on html "Toggle Sidebar Transaction Filters Search Add Address Agent Close Side CD AA EM…" at bounding box center [200, 230] width 401 height 460
click at [355, 382] on div "Upload Document" at bounding box center [346, 379] width 80 height 15
click at [387, 16] on button "Close" at bounding box center [385, 16] width 15 height 15
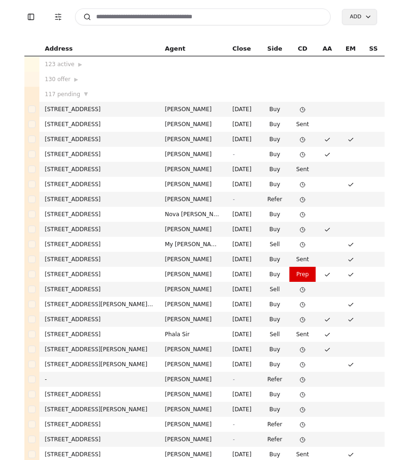
click at [255, 15] on input at bounding box center [203, 16] width 256 height 17
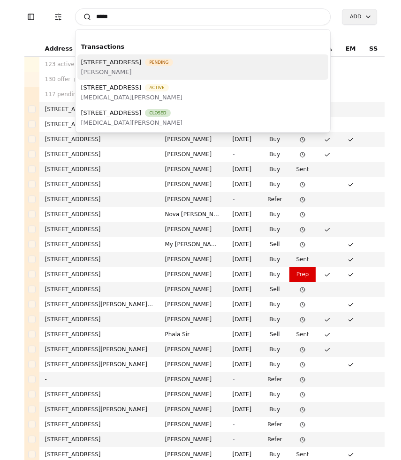
type input "*****"
click at [142, 64] on span "[STREET_ADDRESS]" at bounding box center [111, 62] width 60 height 10
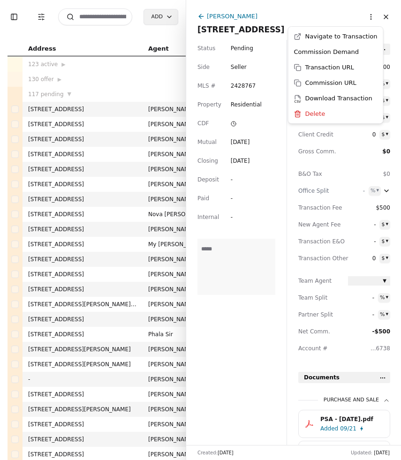
click at [371, 20] on html "Toggle Sidebar Transaction Filters Search Add Address Agent Close Side CD AA EM…" at bounding box center [200, 230] width 401 height 460
click at [330, 17] on html "Toggle Sidebar Transaction Filters Search Add Address Agent Close Side CD AA EM…" at bounding box center [200, 230] width 401 height 460
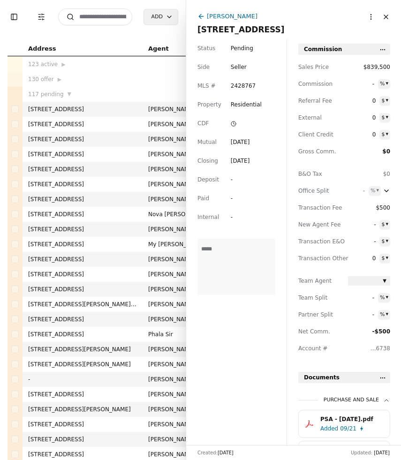
click at [383, 84] on html "Toggle Sidebar Transaction Filters Search Add Address Agent Close Side CD AA EM…" at bounding box center [200, 230] width 401 height 460
click at [371, 86] on span "-" at bounding box center [362, 83] width 28 height 9
type input "********"
click at [354, 104] on span "0" at bounding box center [362, 100] width 28 height 9
click at [376, 82] on div "1500 $ ▾" at bounding box center [369, 83] width 42 height 9
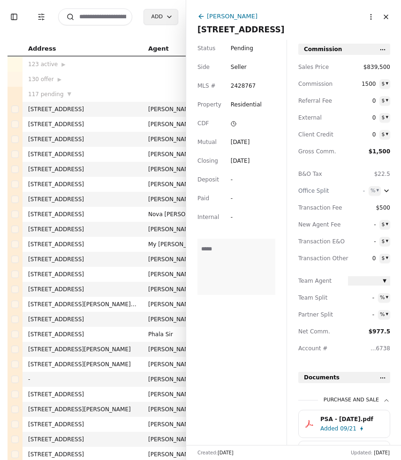
click at [390, 15] on button "Close" at bounding box center [385, 16] width 15 height 15
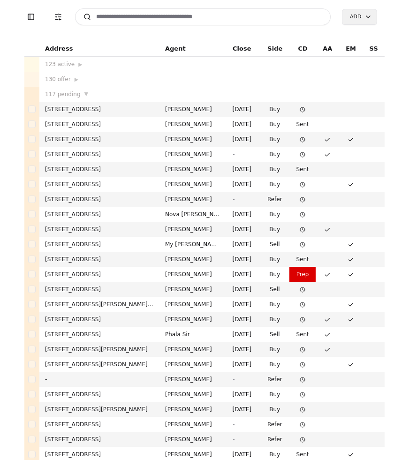
click at [202, 17] on input at bounding box center [203, 16] width 256 height 17
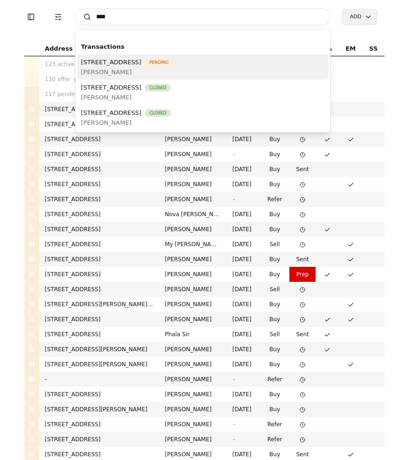
type input "****"
click at [173, 73] on span "[PERSON_NAME]" at bounding box center [127, 72] width 92 height 10
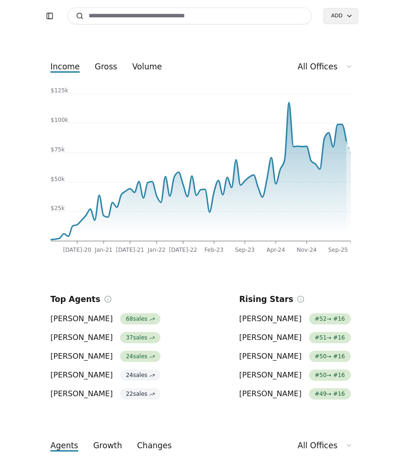
click at [250, 23] on input at bounding box center [189, 15] width 245 height 17
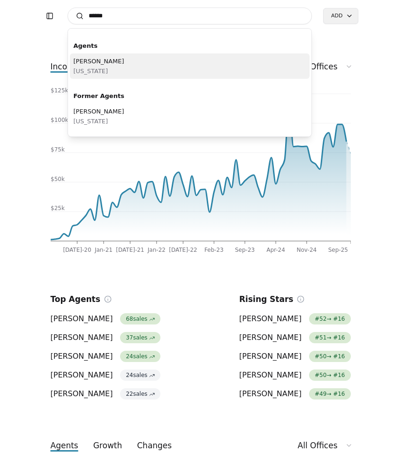
type input "******"
click at [172, 64] on div "Jia Khan Washington" at bounding box center [190, 65] width 240 height 25
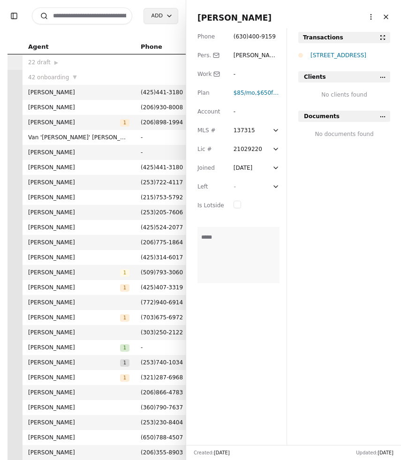
click at [344, 54] on div "[STREET_ADDRESS]" at bounding box center [350, 55] width 80 height 9
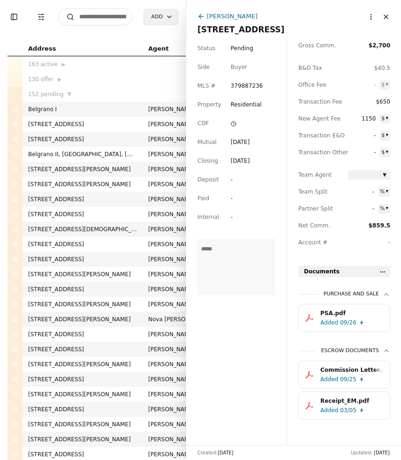
scroll to position [114, 0]
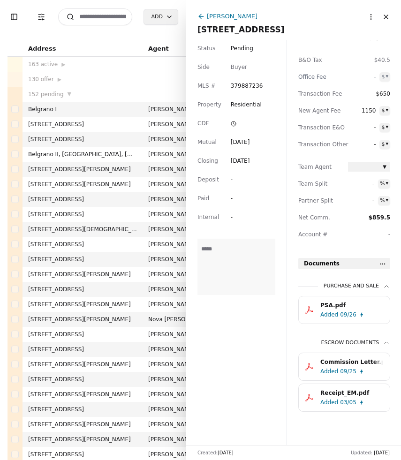
click at [335, 319] on div "Added" at bounding box center [329, 314] width 18 height 9
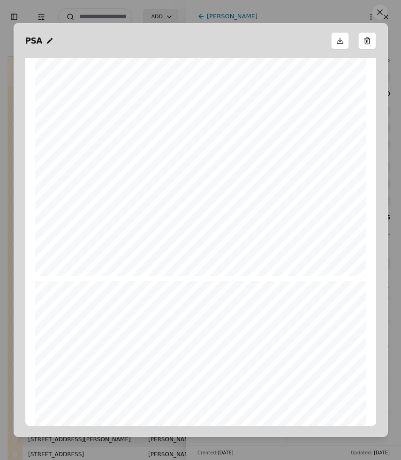
scroll to position [266, 0]
click at [378, 14] on button at bounding box center [379, 12] width 15 height 15
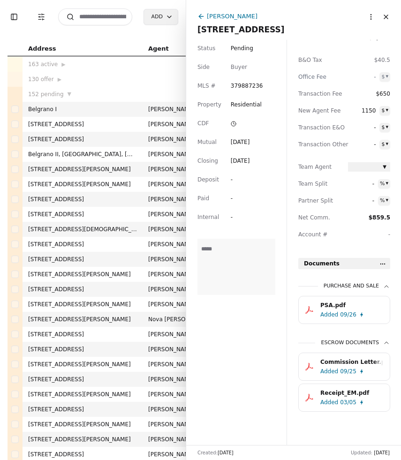
scroll to position [115, 0]
click at [362, 346] on div "Escrow Documents" at bounding box center [355, 342] width 69 height 8
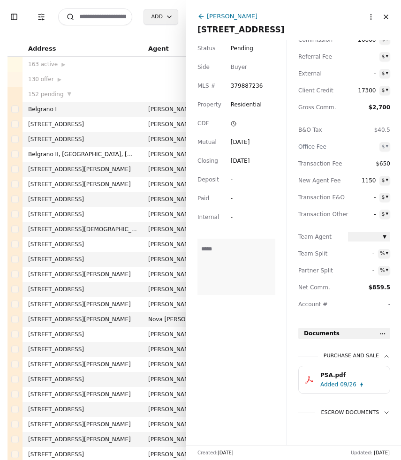
click at [354, 378] on div "PSA.pdf" at bounding box center [351, 374] width 63 height 9
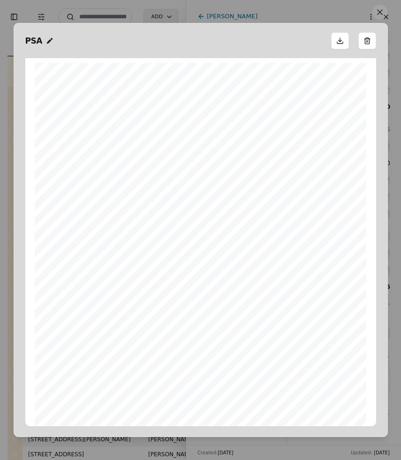
scroll to position [5, 0]
click at [378, 15] on button at bounding box center [379, 12] width 15 height 15
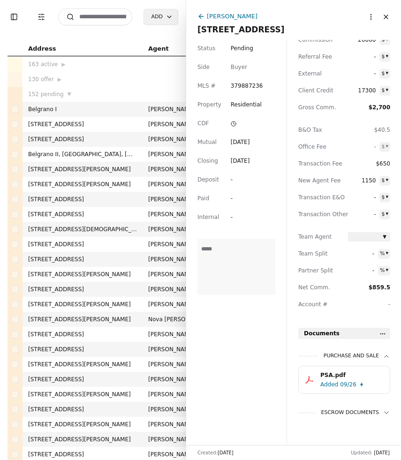
click at [367, 415] on div "Escrow Documents" at bounding box center [355, 413] width 69 height 8
click at [351, 440] on div "09/25" at bounding box center [348, 440] width 16 height 9
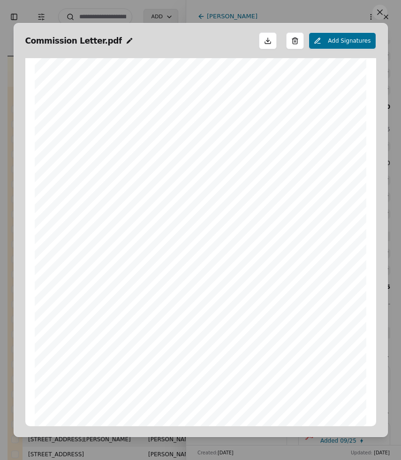
scroll to position [70, 0]
click at [380, 13] on button at bounding box center [379, 12] width 15 height 15
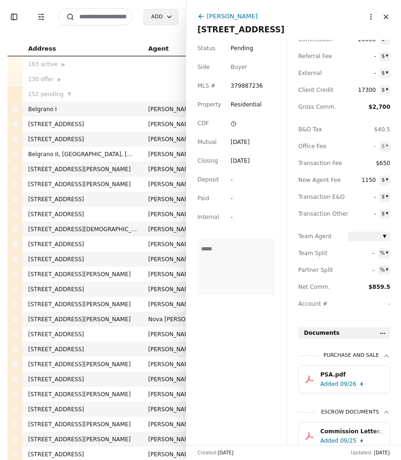
scroll to position [115, 0]
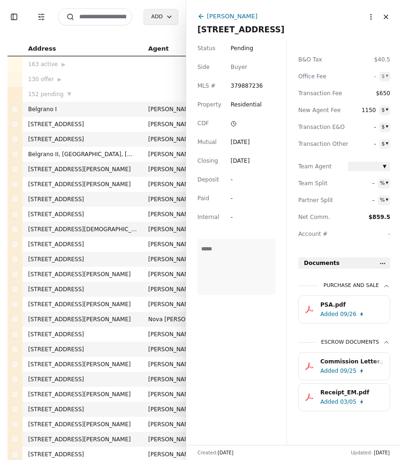
click at [351, 398] on div "03/05" at bounding box center [348, 401] width 16 height 9
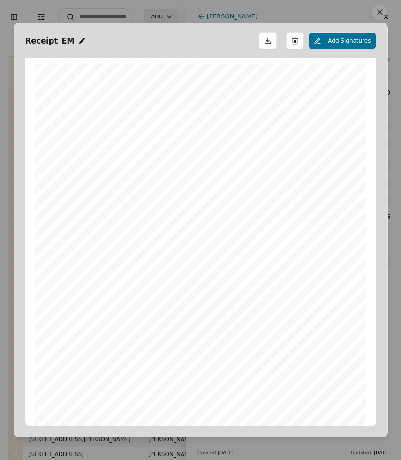
scroll to position [5, 0]
click at [380, 15] on button at bounding box center [379, 12] width 15 height 15
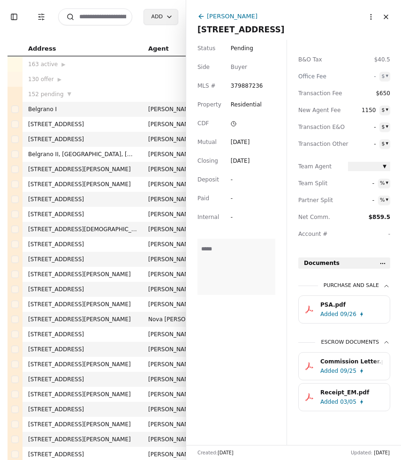
click at [337, 310] on div "Added" at bounding box center [329, 313] width 18 height 9
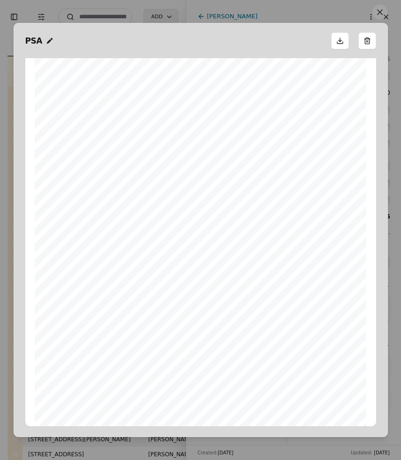
click at [381, 14] on button at bounding box center [379, 12] width 15 height 15
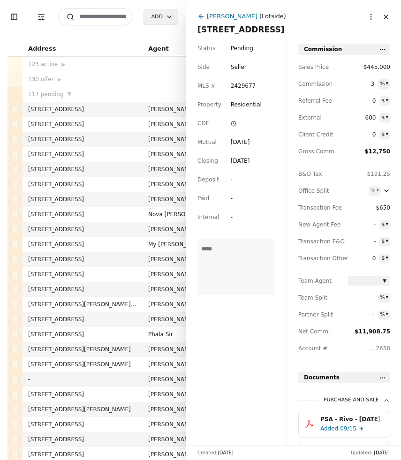
click at [371, 16] on html "Toggle Sidebar Transaction Filters Search Add Address Agent Close Side CD AA EM…" at bounding box center [200, 230] width 401 height 460
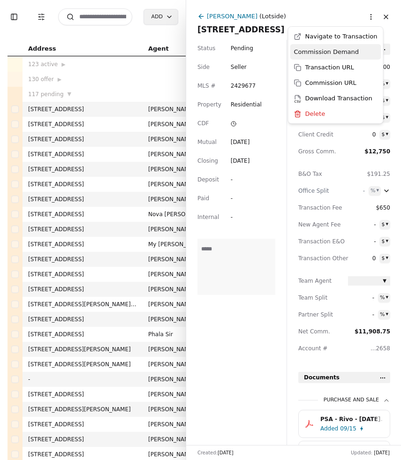
click at [350, 53] on div "Commission Demand" at bounding box center [335, 51] width 91 height 15
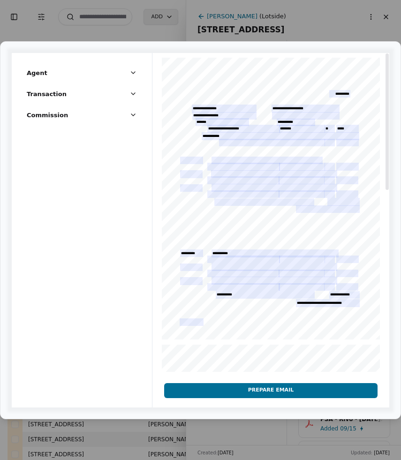
click at [249, 161] on div at bounding box center [270, 424] width 237 height 742
click at [261, 388] on button "Prepare Email" at bounding box center [270, 390] width 213 height 15
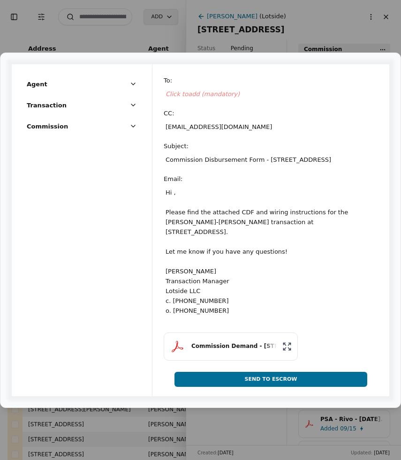
click at [234, 349] on div "Commission Demand - 4006 230th Street Ct E, Spanaway, WA 98387" at bounding box center [233, 346] width 85 height 9
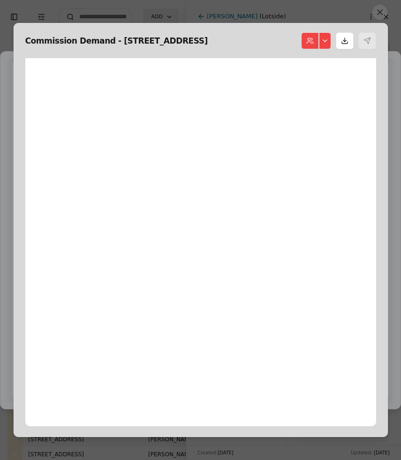
scroll to position [5, 0]
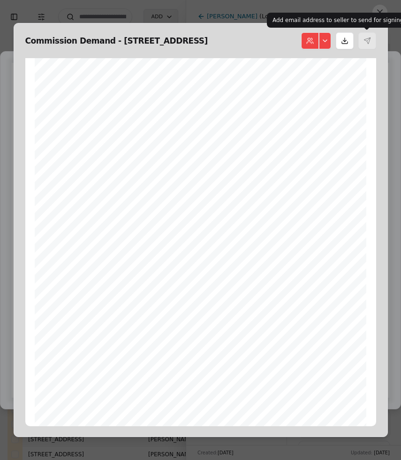
click at [379, 15] on p "Add email address to seller to send for signing" at bounding box center [337, 19] width 131 height 9
click at [377, 13] on div "Add email address to seller to send for signing Add email address to seller to …" at bounding box center [338, 20] width 142 height 15
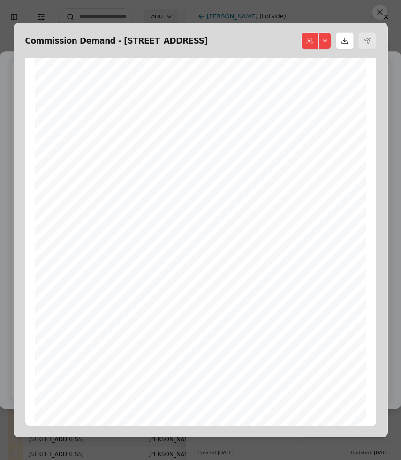
click at [266, 53] on div "Commission Demand - 4006 230th Street Ct E, Spanaway, WA 9 Form 40 ©Copyright 2…" at bounding box center [201, 230] width 374 height 414
click at [377, 7] on button at bounding box center [379, 12] width 15 height 15
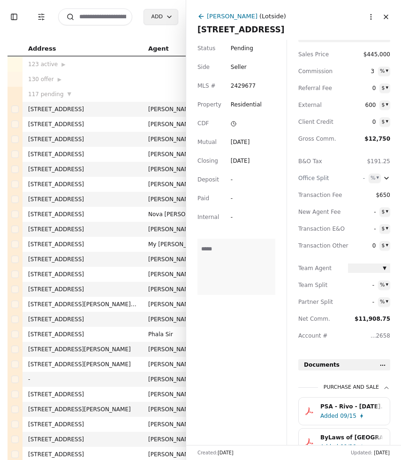
scroll to position [0, 0]
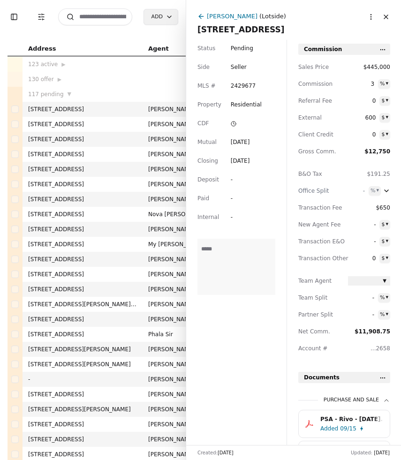
click at [372, 18] on html "Toggle Sidebar Transaction Filters Search Add Address Agent Close Side CD AA EM…" at bounding box center [200, 230] width 401 height 460
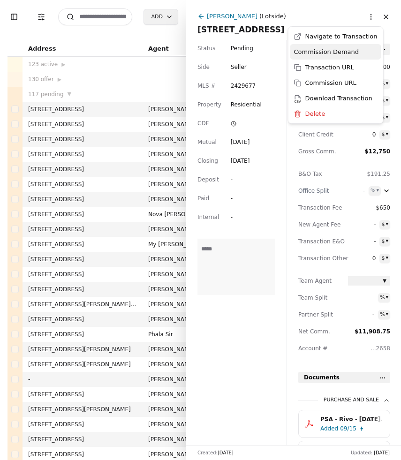
click at [347, 54] on div "Commission Demand" at bounding box center [335, 51] width 91 height 15
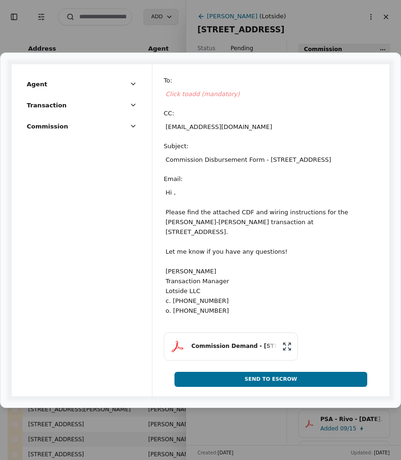
click at [241, 349] on div "Commission Demand - 4006 230th Street Ct E, Spanaway, WA 98387" at bounding box center [233, 346] width 85 height 9
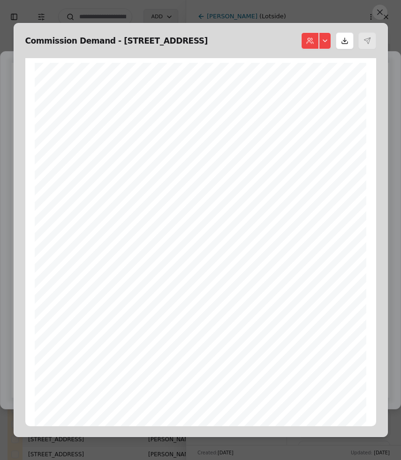
scroll to position [5, 0]
click at [326, 30] on div "Commission Demand - 4006 230th Street Ct E, Spanaway, WA 9 Form 40 ©Copyright 2…" at bounding box center [201, 230] width 374 height 414
click at [326, 41] on button at bounding box center [325, 40] width 12 height 17
click at [284, 46] on h2 "Commission Demand - 4006 230th Street Ct E, Spanaway, WA 9" at bounding box center [161, 40] width 272 height 13
click at [375, 17] on button at bounding box center [379, 12] width 15 height 15
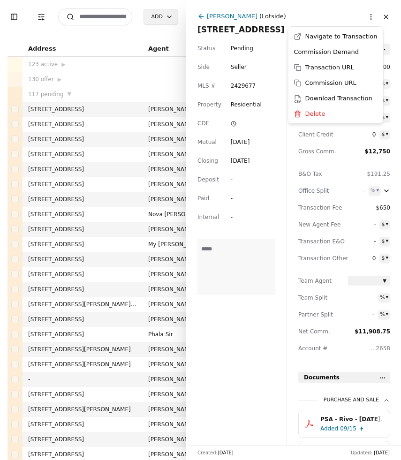
click at [370, 18] on html "Toggle Sidebar Transaction Filters Search Add Address Agent Close Side CD AA EM…" at bounding box center [200, 230] width 401 height 460
click at [349, 47] on div "Commission Demand" at bounding box center [335, 51] width 91 height 15
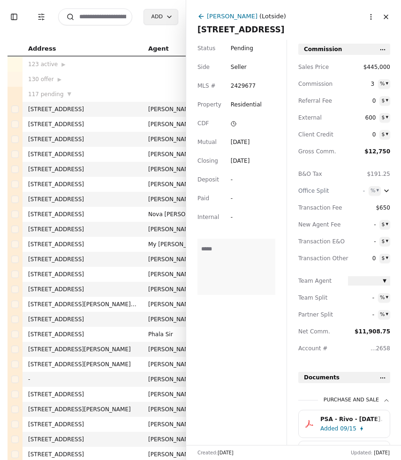
click at [229, 29] on span "[STREET_ADDRESS]" at bounding box center [293, 29] width 192 height 13
click at [229, 29] on input "**********" at bounding box center [293, 29] width 192 height 9
click at [376, 18] on html "Toggle Sidebar Transaction Filters Search Add Address Agent Close Side CD AA EM…" at bounding box center [200, 230] width 401 height 460
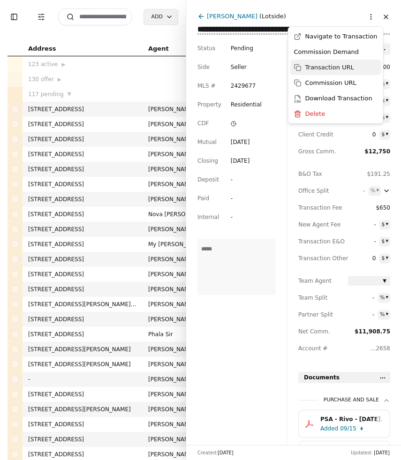
click at [355, 69] on div "Transaction URL" at bounding box center [335, 67] width 91 height 15
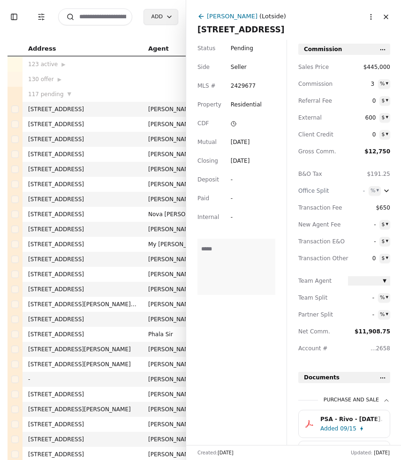
click at [199, 15] on icon at bounding box center [200, 16] width 2 height 4
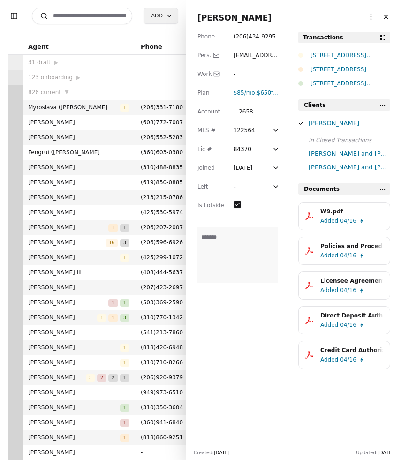
click at [386, 13] on button "Close" at bounding box center [385, 16] width 15 height 15
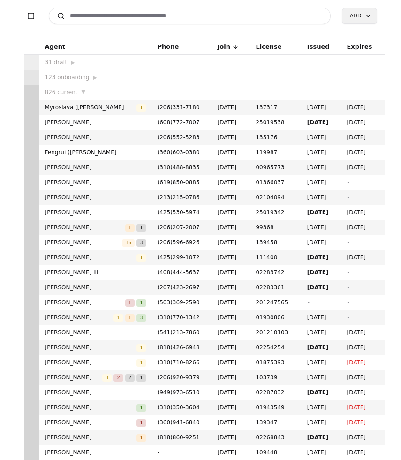
click at [98, 17] on input at bounding box center [190, 15] width 282 height 17
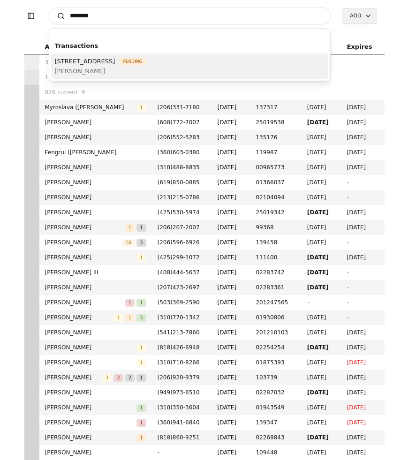
type input "********"
click at [115, 64] on span "[STREET_ADDRESS]" at bounding box center [85, 61] width 60 height 10
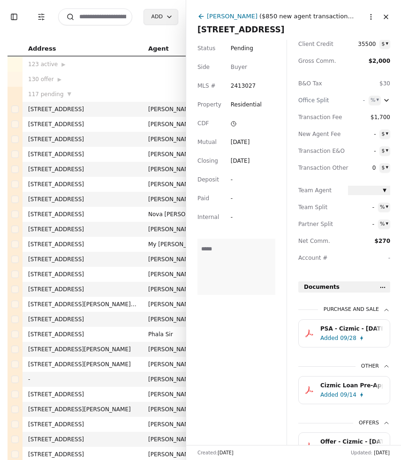
scroll to position [92, 0]
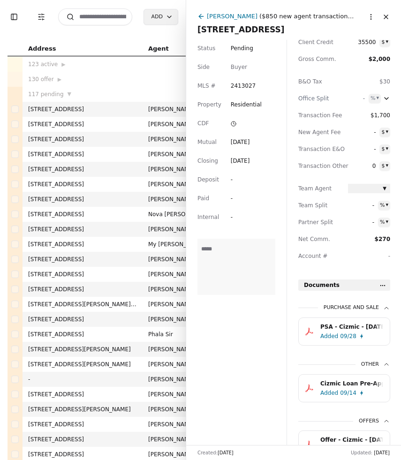
click at [342, 327] on div "PSA - Cizmic - 09/28/2025.pdf" at bounding box center [351, 326] width 63 height 9
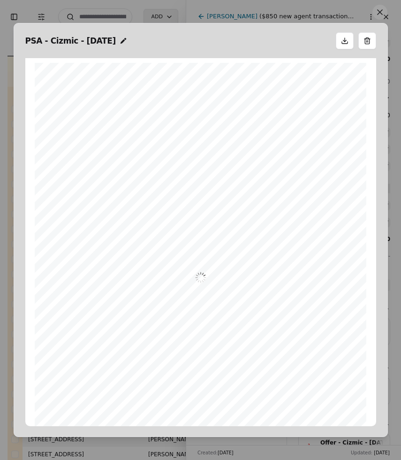
scroll to position [5, 0]
click at [383, 13] on button at bounding box center [379, 12] width 15 height 15
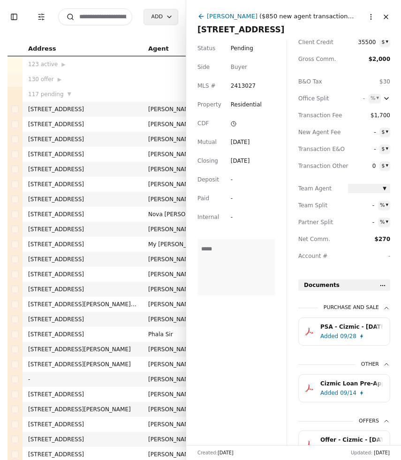
click at [104, 15] on input at bounding box center [95, 16] width 74 height 17
click at [92, 19] on input at bounding box center [95, 16] width 74 height 17
type input "*"
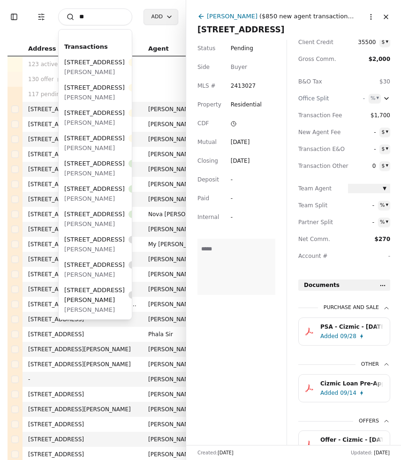
type input "*"
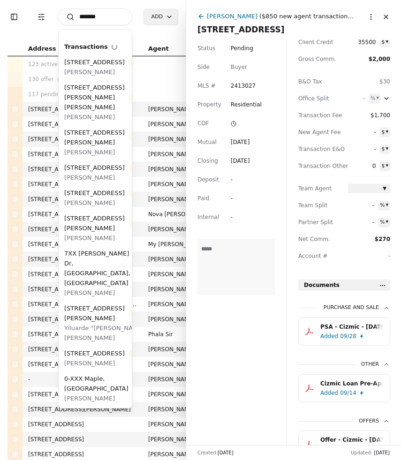
type input "********"
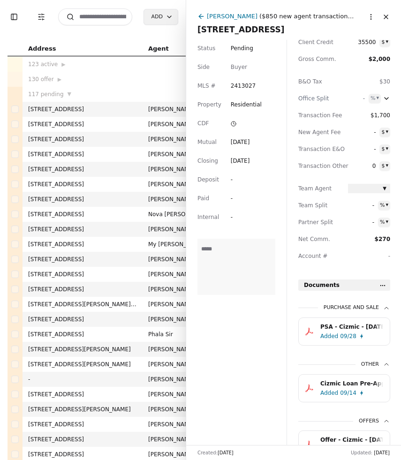
click at [387, 14] on button "Close" at bounding box center [385, 16] width 15 height 15
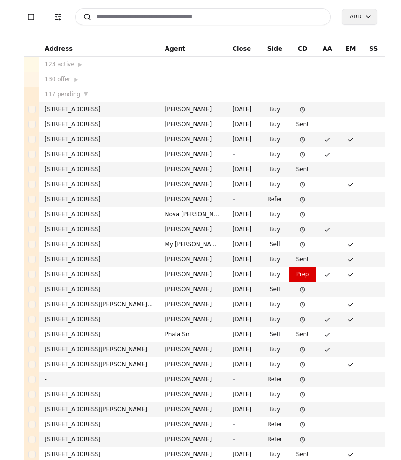
click at [190, 18] on input at bounding box center [203, 16] width 256 height 17
click at [158, 19] on input at bounding box center [203, 16] width 256 height 17
type input "*"
paste input "**********"
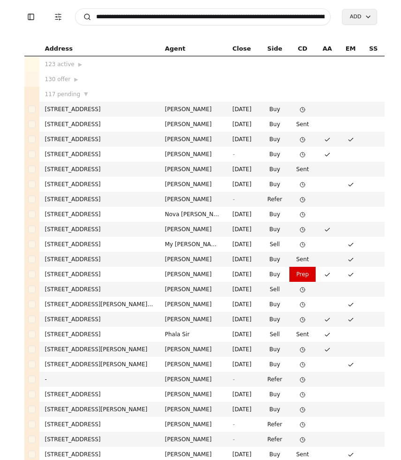
type input "**********"
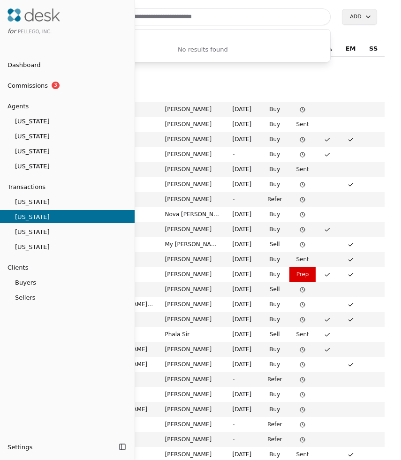
click at [242, 26] on div at bounding box center [200, 230] width 401 height 460
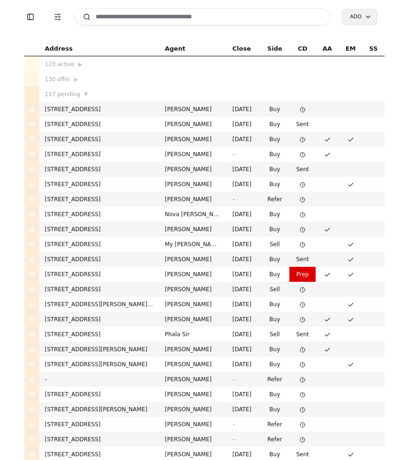
click at [190, 19] on input at bounding box center [203, 16] width 256 height 17
paste input "**********"
type input "*"
type input "*****"
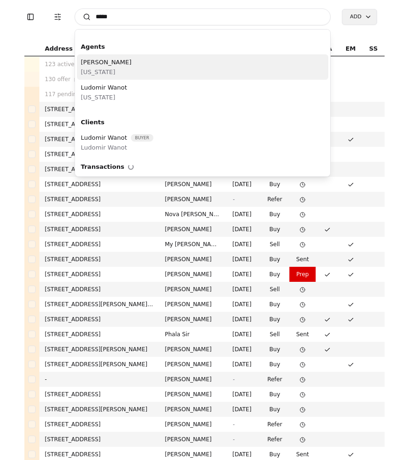
click at [141, 67] on div "Ludek Wanot Washington" at bounding box center [202, 66] width 251 height 25
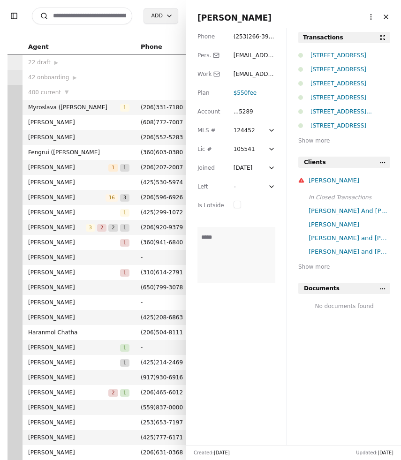
click at [262, 37] on span "( 253 ) 266 - 3973" at bounding box center [253, 41] width 41 height 16
click at [383, 21] on button "Close" at bounding box center [385, 16] width 15 height 15
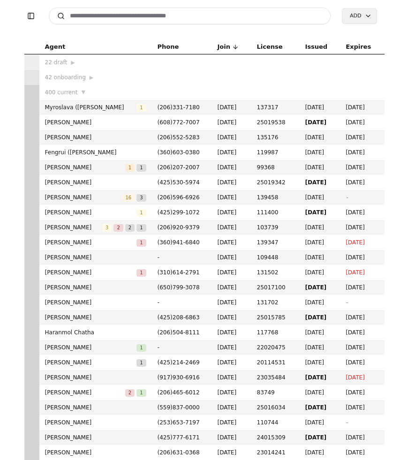
click at [104, 15] on input at bounding box center [190, 15] width 282 height 17
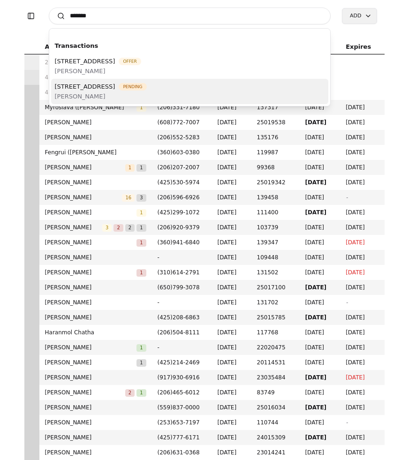
type input "*******"
click at [126, 92] on span "[PERSON_NAME]" at bounding box center [101, 96] width 92 height 10
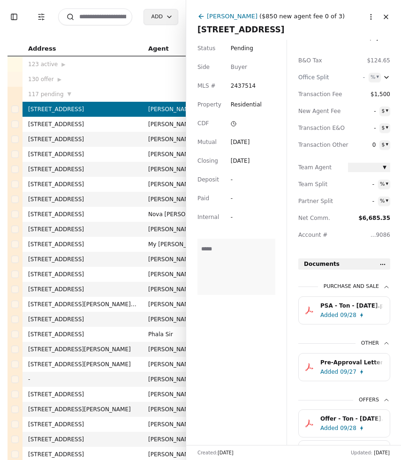
scroll to position [128, 0]
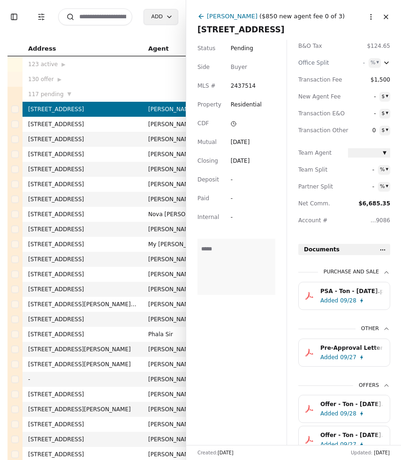
click at [344, 295] on div "PSA - Ton - 09/27/2025.pdf" at bounding box center [351, 290] width 63 height 9
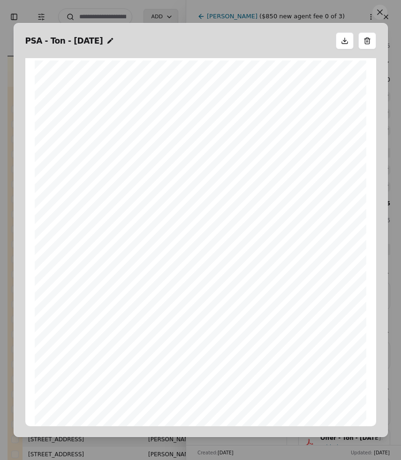
scroll to position [0, 0]
click at [380, 15] on button at bounding box center [379, 12] width 15 height 15
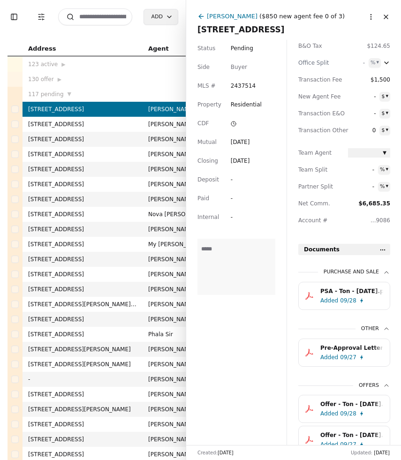
click at [383, 21] on button "Close" at bounding box center [385, 16] width 15 height 15
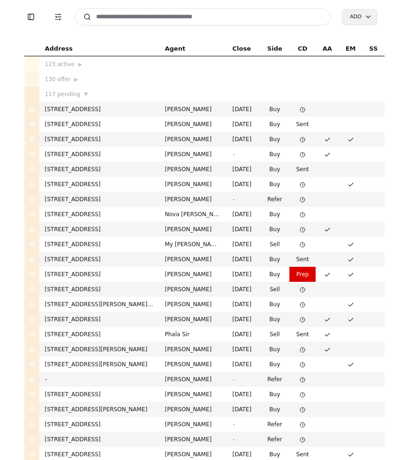
click at [115, 17] on input at bounding box center [203, 16] width 256 height 17
type input "*"
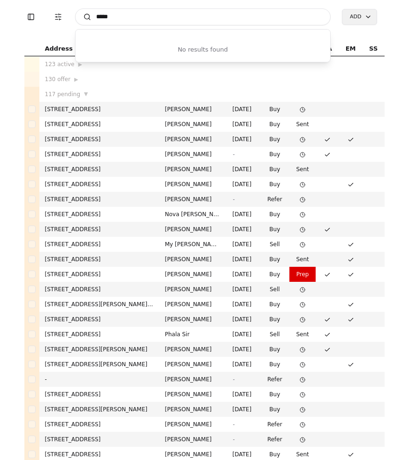
click at [135, 22] on input "*****" at bounding box center [203, 16] width 256 height 17
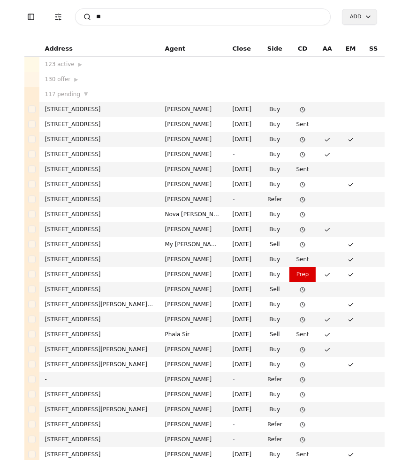
type input "*"
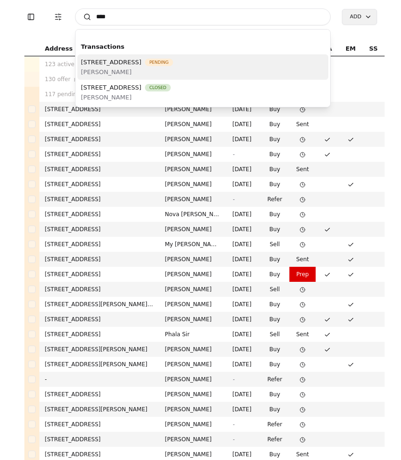
type input "****"
click at [142, 64] on span "[STREET_ADDRESS]" at bounding box center [111, 62] width 60 height 10
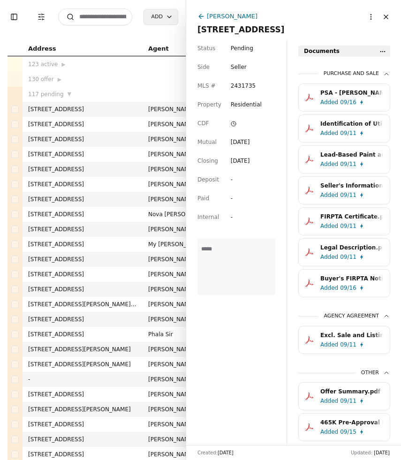
scroll to position [328, 0]
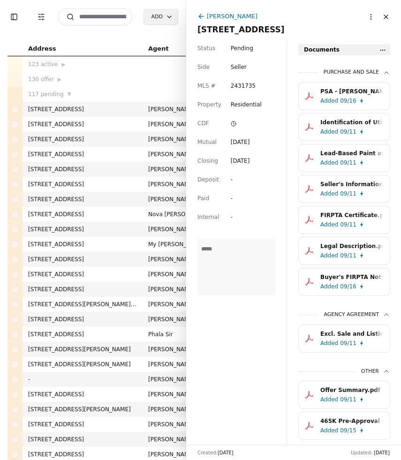
click at [367, 335] on div "Excl. Sale and Listing Agreement.pdf" at bounding box center [351, 333] width 63 height 9
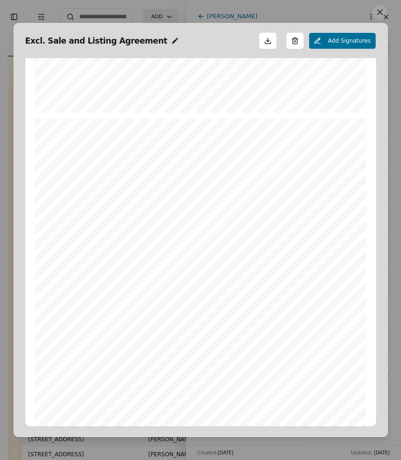
scroll to position [380, 0]
click at [382, 12] on button at bounding box center [379, 12] width 15 height 15
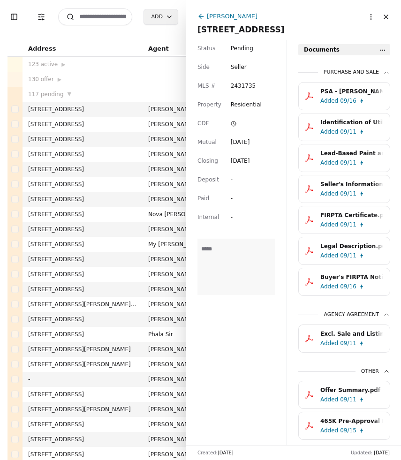
click at [98, 20] on input at bounding box center [95, 16] width 74 height 17
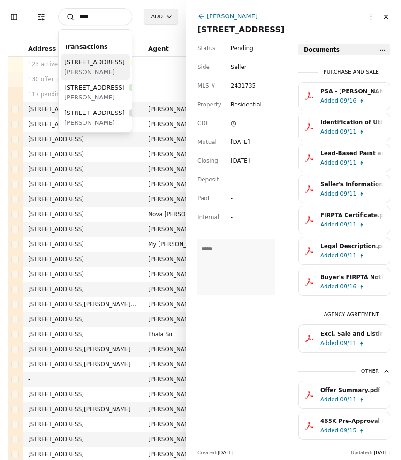
type input "****"
click at [87, 77] on span "[PERSON_NAME]" at bounding box center [108, 72] width 88 height 10
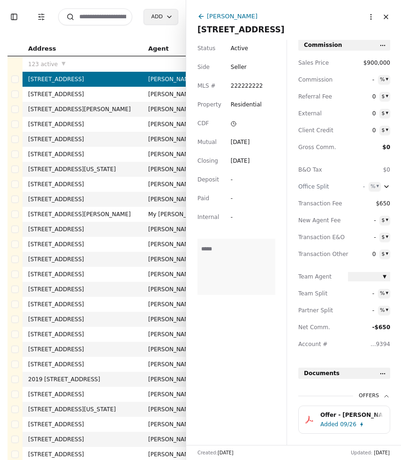
scroll to position [27, 0]
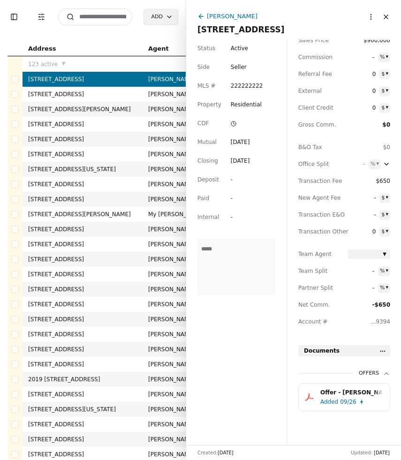
click at [370, 17] on html "Toggle Sidebar Transaction Filters Search Add Address Agent Close Side CD AA EM…" at bounding box center [200, 230] width 401 height 460
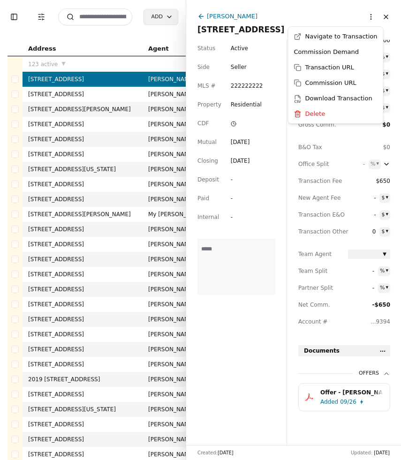
click at [97, 17] on html "Toggle Sidebar Transaction Filters Search Add Address Agent Close Side CD AA EM…" at bounding box center [200, 230] width 401 height 460
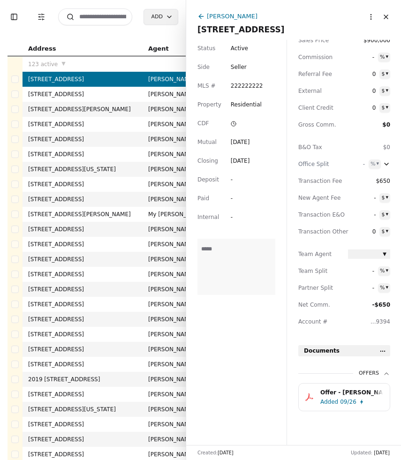
click at [97, 17] on input at bounding box center [95, 16] width 74 height 17
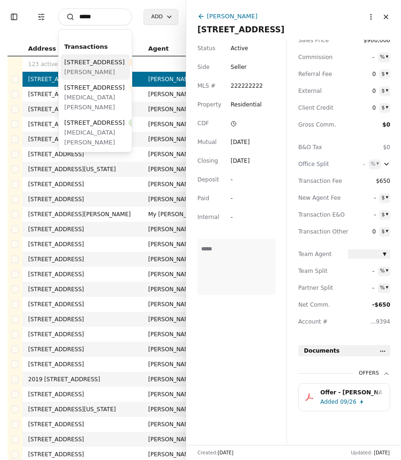
type input "*****"
click at [90, 67] on span "[STREET_ADDRESS]" at bounding box center [94, 62] width 60 height 10
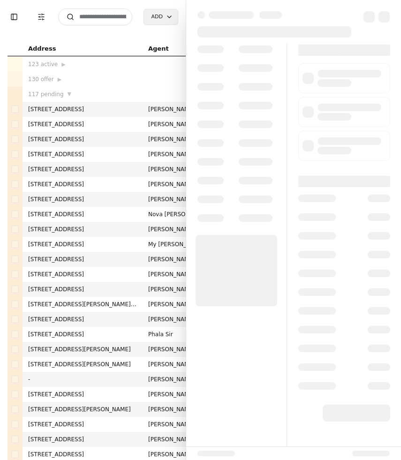
scroll to position [2, 0]
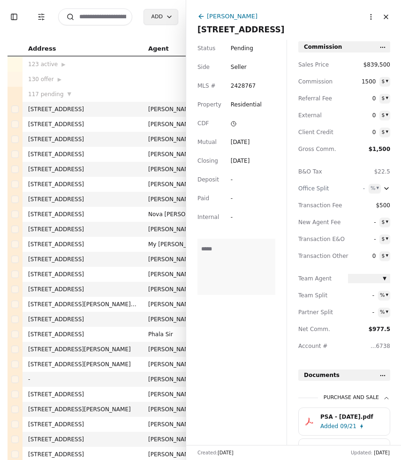
click at [348, 417] on div "PSA - 09/20/2025.pdf" at bounding box center [351, 416] width 63 height 9
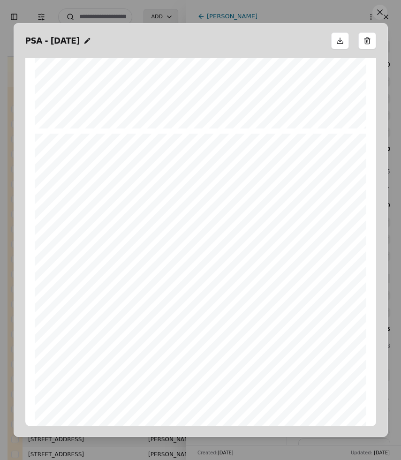
scroll to position [371, 0]
click at [374, 8] on button at bounding box center [379, 12] width 15 height 15
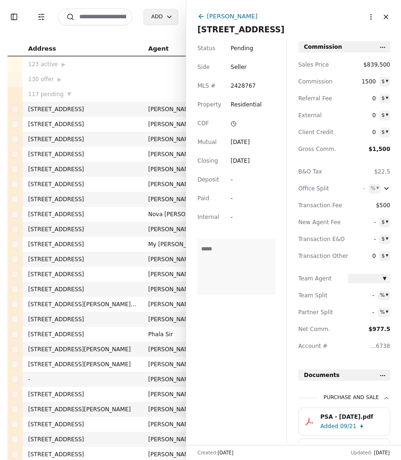
click at [367, 16] on html "Toggle Sidebar Transaction Filters Search Add Address Agent Close Side CD AA EM…" at bounding box center [200, 230] width 401 height 460
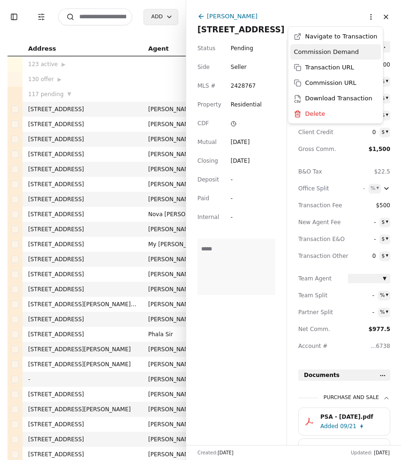
click at [341, 55] on div "Commission Demand" at bounding box center [335, 51] width 91 height 15
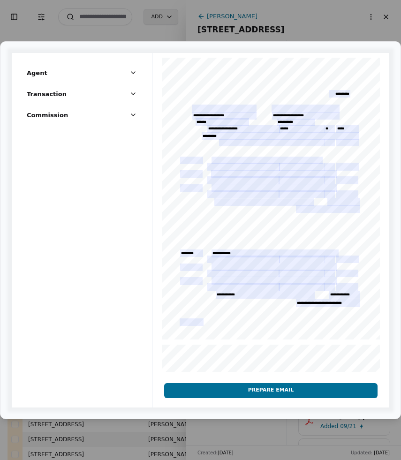
click at [263, 390] on button "Prepare Email" at bounding box center [270, 390] width 213 height 15
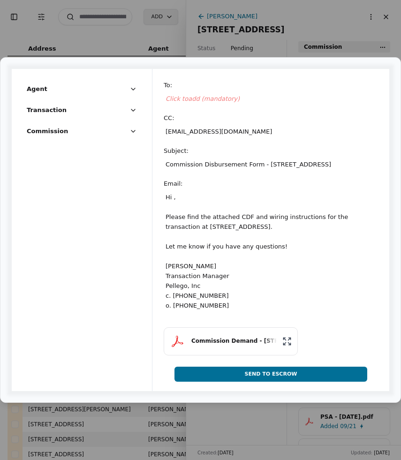
click at [250, 355] on button "Commission Demand - 14057 177th Avenue SE , Renton, WA 98059" at bounding box center [231, 341] width 134 height 28
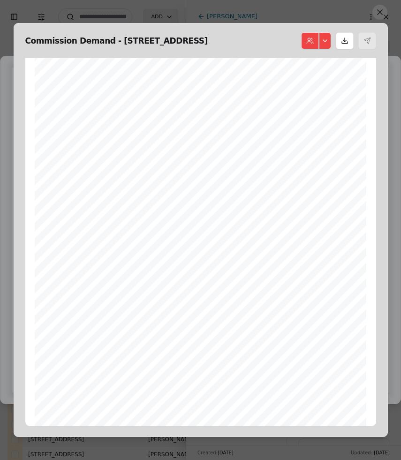
scroll to position [0, 0]
click at [374, 11] on button at bounding box center [379, 12] width 15 height 15
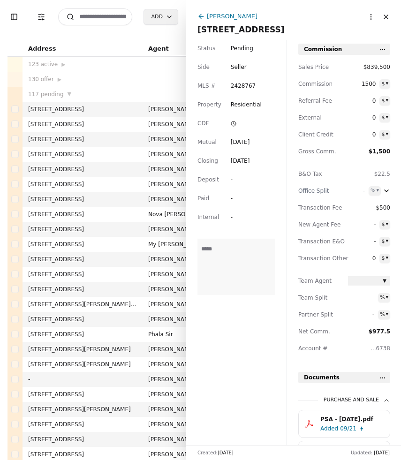
click at [371, 22] on html "Toggle Sidebar Transaction Filters Search Add Address Agent Close Side CD AA EM…" at bounding box center [200, 230] width 401 height 460
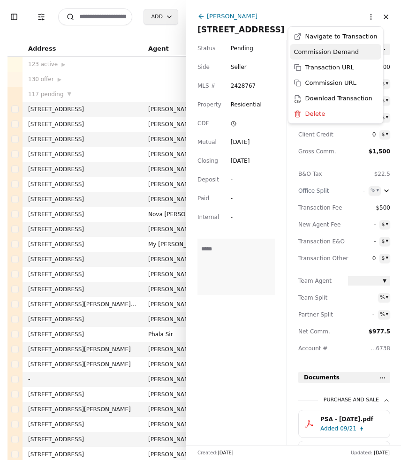
click at [352, 56] on div "Commission Demand" at bounding box center [335, 51] width 91 height 15
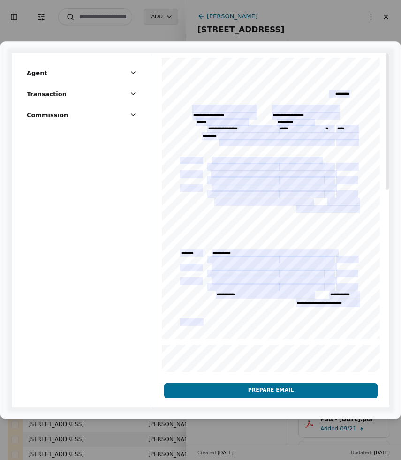
click at [202, 172] on div at bounding box center [270, 424] width 237 height 742
click at [200, 159] on div at bounding box center [270, 424] width 237 height 742
click at [282, 391] on button "Prepare Email" at bounding box center [270, 390] width 213 height 15
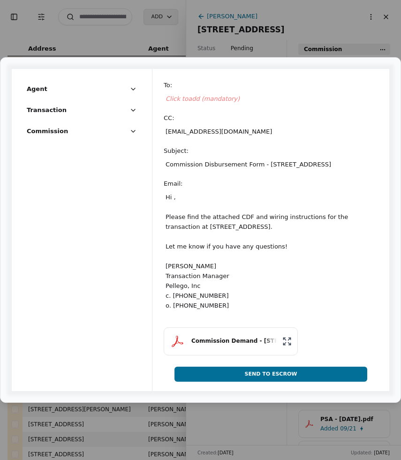
click at [247, 351] on button "Commission Demand - [STREET_ADDRESS]" at bounding box center [231, 341] width 134 height 28
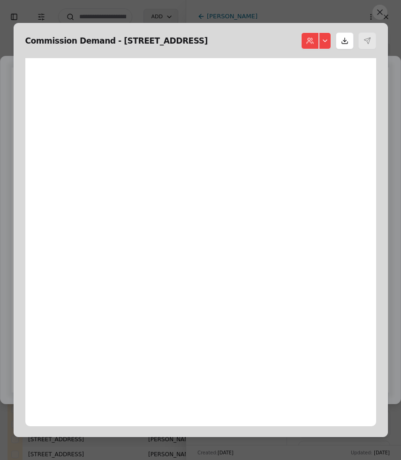
scroll to position [5, 0]
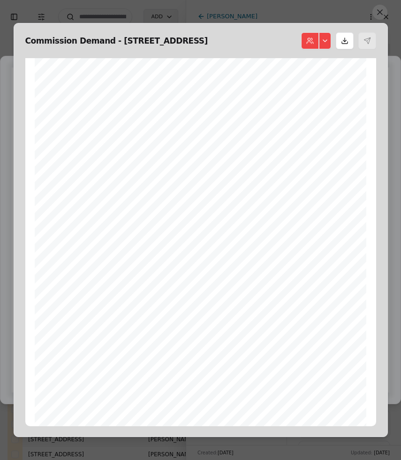
click at [73, 217] on span "$ ___________" at bounding box center [76, 215] width 37 height 6
click at [78, 215] on span "$ ___________" at bounding box center [76, 215] width 37 height 6
click at [85, 217] on span "$ ___________" at bounding box center [76, 215] width 37 height 6
click at [83, 207] on span "of this form as follows:" at bounding box center [84, 206] width 53 height 6
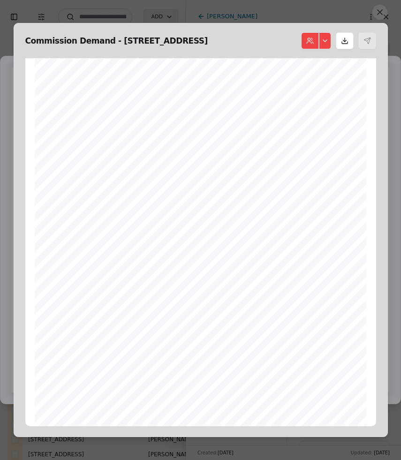
click at [86, 217] on span "$ ___________" at bounding box center [76, 215] width 37 height 6
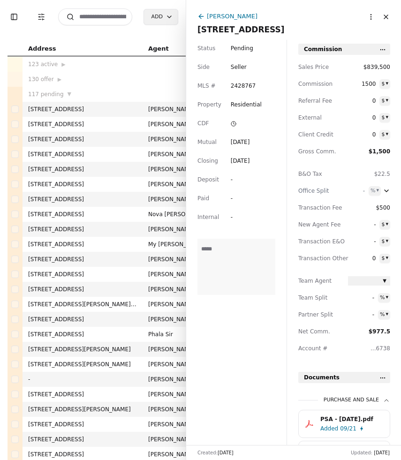
click at [99, 21] on input at bounding box center [95, 16] width 74 height 17
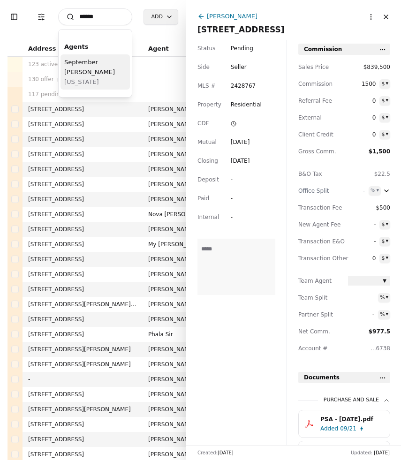
type input "******"
click at [89, 75] on span "September Lynn Vaudrey" at bounding box center [95, 67] width 62 height 20
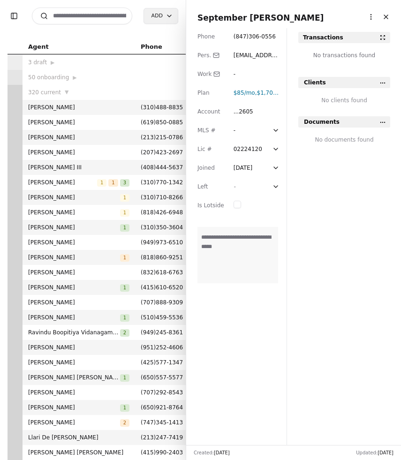
click at [269, 95] on span "$1,700 fee" at bounding box center [271, 93] width 29 height 7
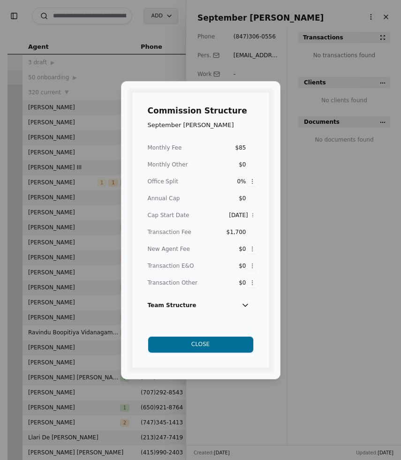
click at [244, 253] on div "$0" at bounding box center [237, 248] width 17 height 9
click at [239, 231] on div "$1,700" at bounding box center [236, 231] width 20 height 9
type input "**"
type input "****"
click at [240, 249] on div "$0" at bounding box center [237, 248] width 17 height 9
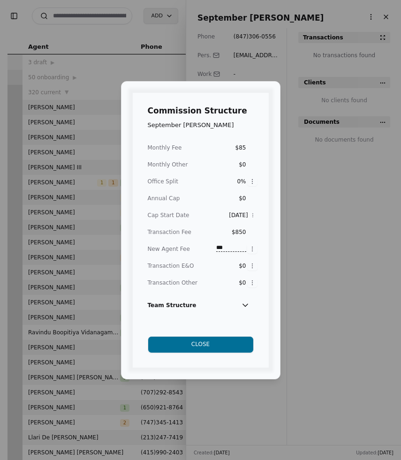
type input "***"
click at [315, 259] on div "Commission Structure September Lynn Vaudrey Monthly Fee $85 Monthly Other $0 Of…" at bounding box center [200, 230] width 401 height 460
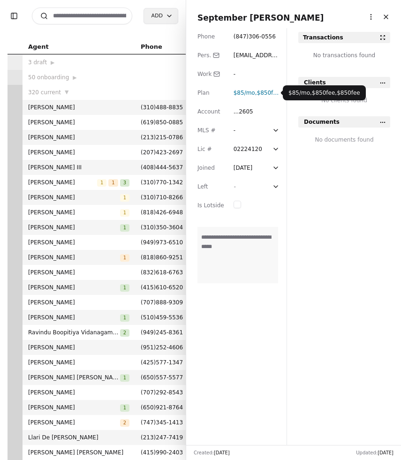
click at [273, 94] on span "$850 fee" at bounding box center [268, 93] width 23 height 7
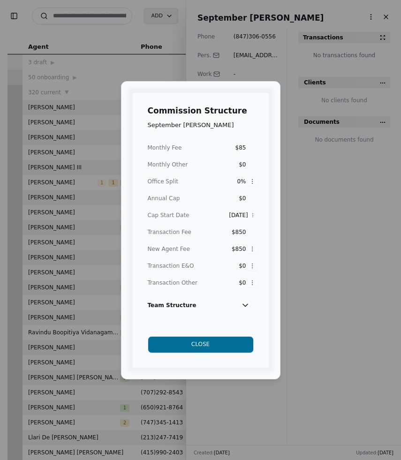
click at [240, 345] on button "Close" at bounding box center [201, 344] width 106 height 17
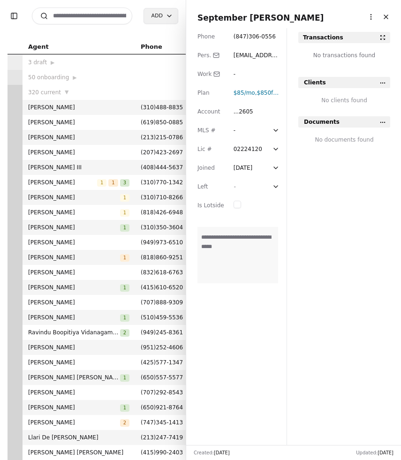
click at [387, 17] on button "Close" at bounding box center [385, 16] width 15 height 15
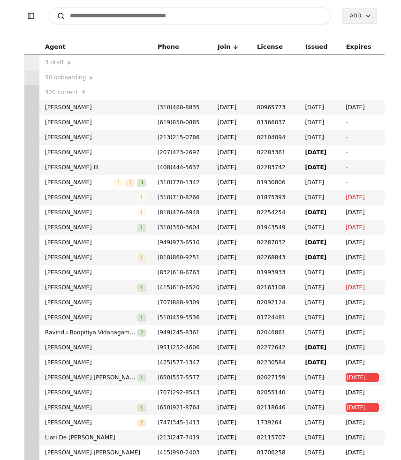
click at [185, 21] on input at bounding box center [190, 15] width 282 height 17
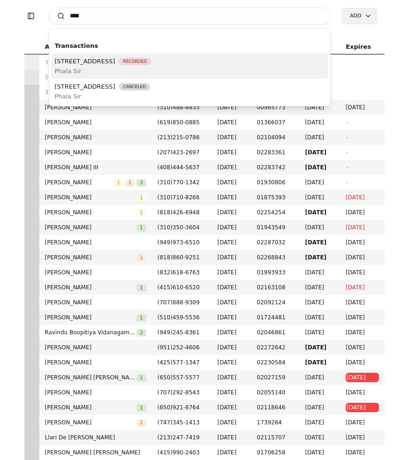
type input "****"
click at [115, 61] on span "4038 34th Avenue SW, Seattle, WA 98126" at bounding box center [85, 61] width 60 height 10
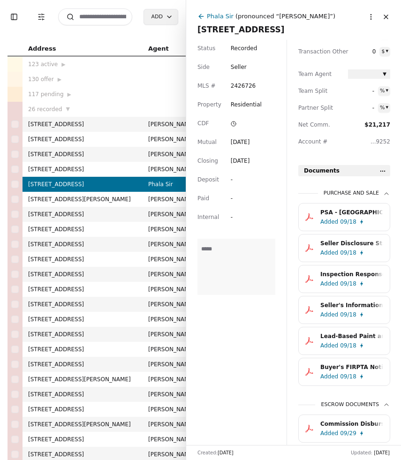
scroll to position [200, 0]
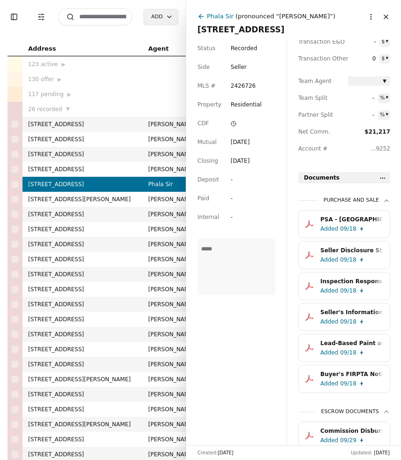
click at [382, 178] on html "Toggle Sidebar Transaction Filters Search Add Address Agent Close Side CD AA EM…" at bounding box center [200, 230] width 401 height 460
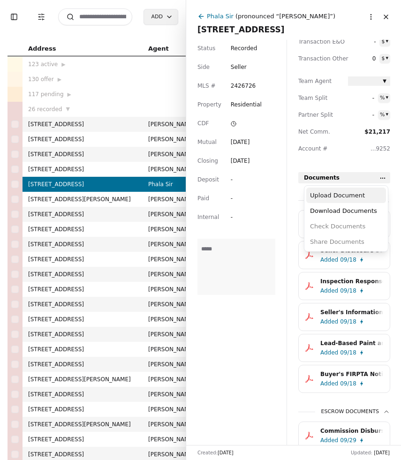
click at [363, 189] on div "Upload Document" at bounding box center [346, 194] width 80 height 15
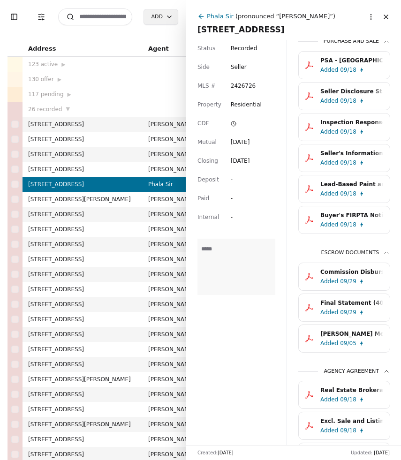
scroll to position [376, 0]
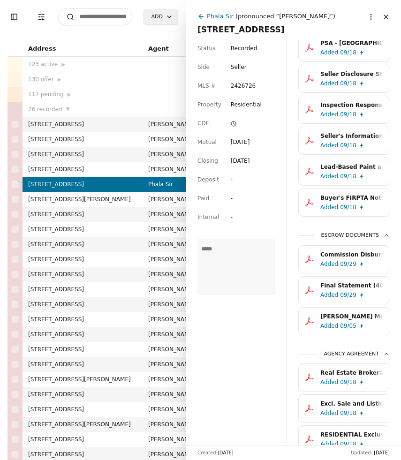
click at [387, 18] on button "Close" at bounding box center [385, 16] width 15 height 15
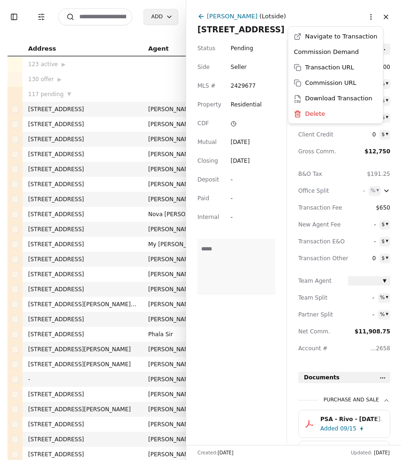
click at [371, 20] on html "Toggle Sidebar Transaction Filters Search Add Address Agent Close Side CD AA EM…" at bounding box center [200, 230] width 401 height 460
click at [352, 51] on div "Commission Demand" at bounding box center [335, 51] width 91 height 15
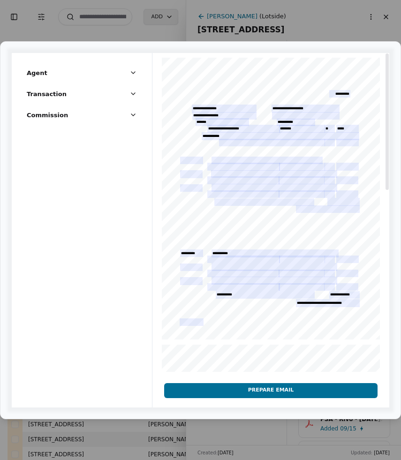
click at [270, 251] on div at bounding box center [270, 424] width 237 height 742
click at [270, 260] on div at bounding box center [270, 424] width 237 height 742
click at [269, 395] on button "Prepare Email" at bounding box center [270, 390] width 213 height 15
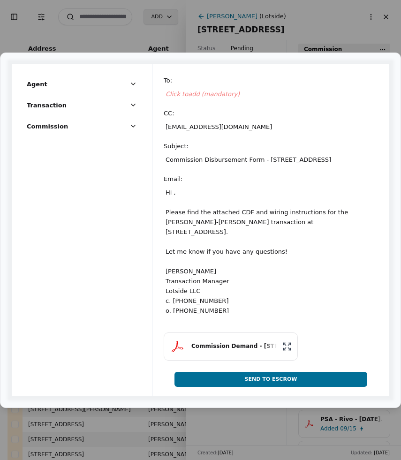
click at [241, 346] on button "Commission Demand - [STREET_ADDRESS]" at bounding box center [231, 346] width 134 height 28
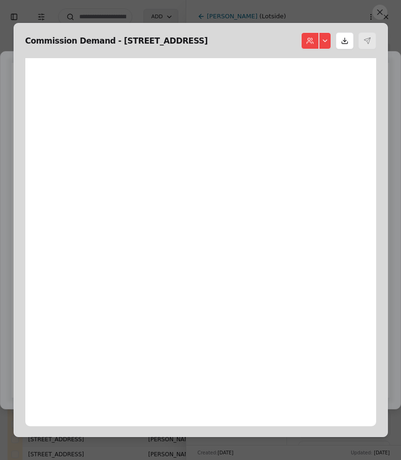
scroll to position [5, 0]
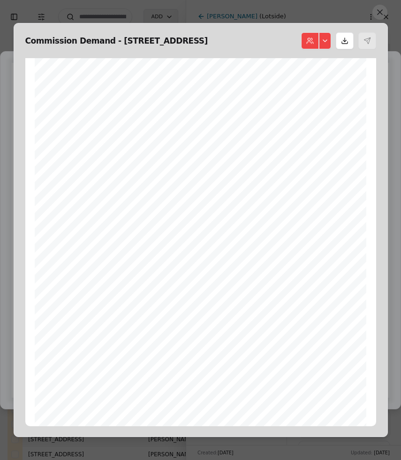
click at [137, 183] on div "Form 40 ©Copyright 2023 Compensation Disbursement Form Northwest Multiple Listi…" at bounding box center [200, 272] width 331 height 429
click at [135, 172] on div "Form 40 ©Copyright 2023 Compensation Disbursement Form Northwest Multiple Listi…" at bounding box center [200, 272] width 331 height 429
click at [79, 210] on span "$ ___________" at bounding box center [76, 213] width 37 height 6
click at [82, 221] on div "Form 40 ©Copyright 2023 Compensation Disbursement Form Northwest Multiple Listi…" at bounding box center [200, 269] width 331 height 429
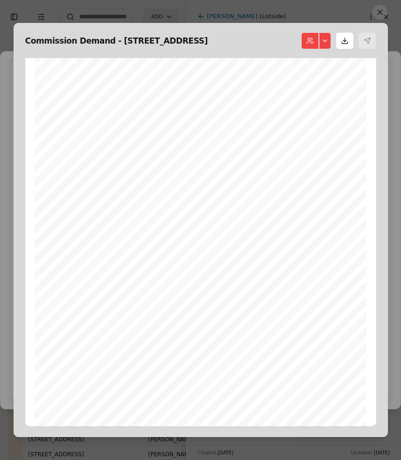
click at [82, 213] on span "$ ___________" at bounding box center [76, 213] width 37 height 6
click at [375, 16] on button at bounding box center [379, 12] width 15 height 15
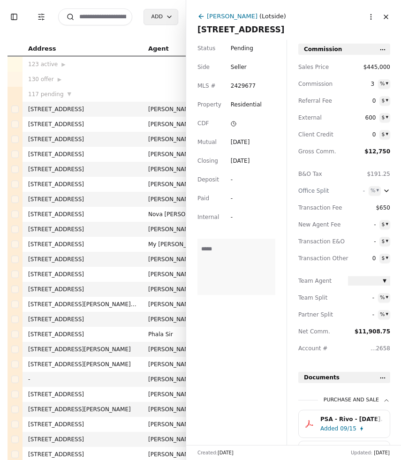
click at [387, 16] on button "Close" at bounding box center [385, 16] width 15 height 15
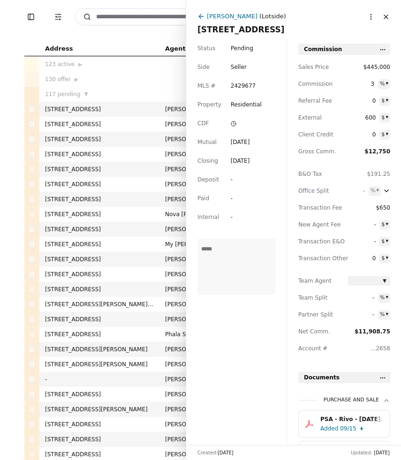
click at [387, 16] on button "Close" at bounding box center [385, 16] width 15 height 15
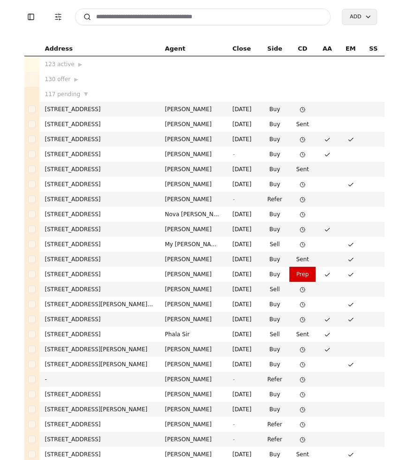
click at [238, 17] on input at bounding box center [203, 16] width 256 height 17
type input "*"
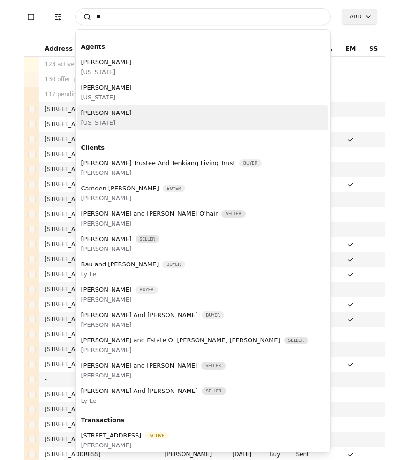
type input "*"
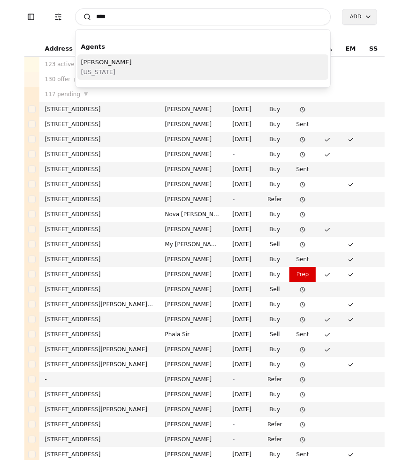
type input "****"
click at [192, 67] on div "[PERSON_NAME] [US_STATE]" at bounding box center [202, 66] width 251 height 25
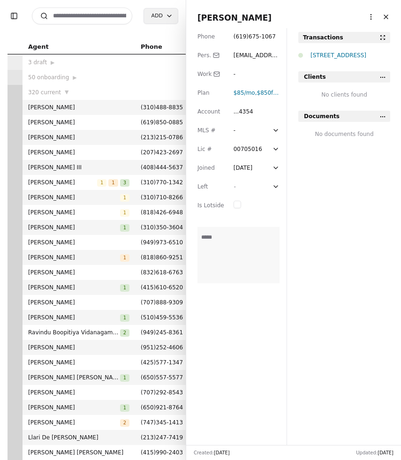
click at [385, 18] on button "Close" at bounding box center [385, 16] width 15 height 15
